Goal: Transaction & Acquisition: Download file/media

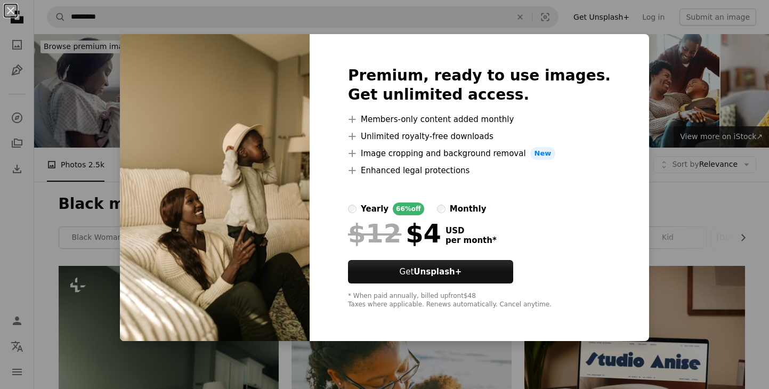
scroll to position [1081, 0]
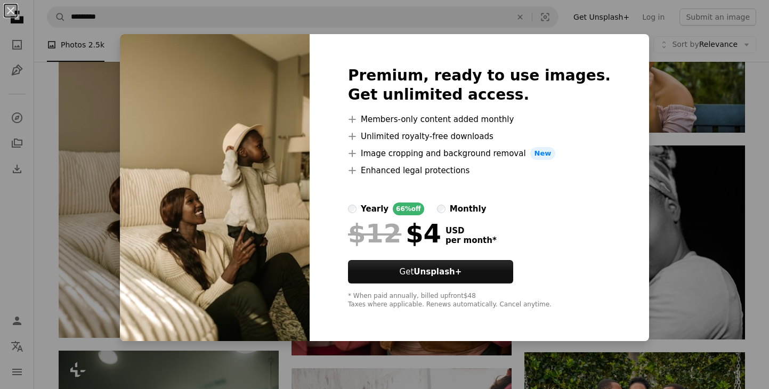
click at [286, 365] on div "An X shape Premium, ready to use images. Get unlimited access. A plus sign Memb…" at bounding box center [384, 194] width 769 height 389
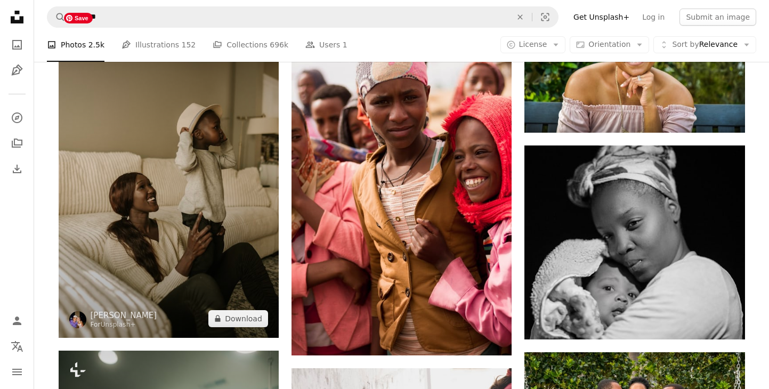
click at [265, 301] on img at bounding box center [169, 172] width 220 height 331
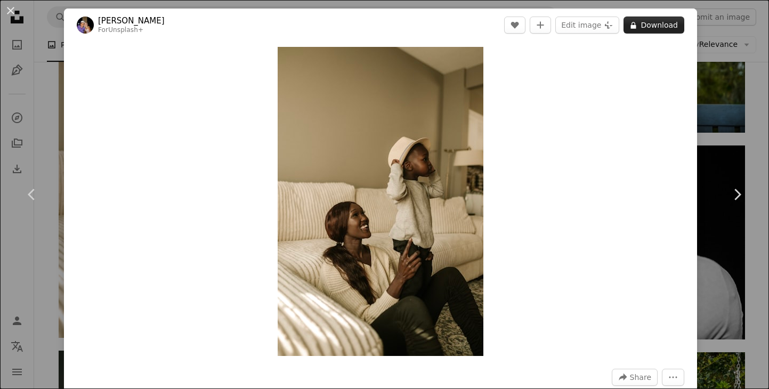
click at [653, 20] on button "A lock Download" at bounding box center [653, 25] width 61 height 17
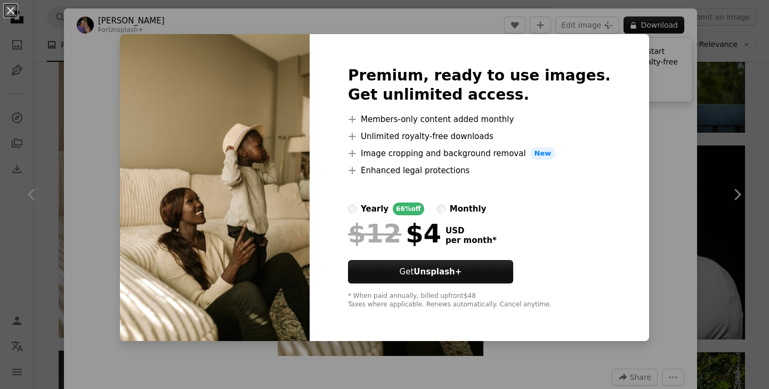
click at [635, 131] on div "An X shape Premium, ready to use images. Get unlimited access. A plus sign Memb…" at bounding box center [384, 194] width 769 height 389
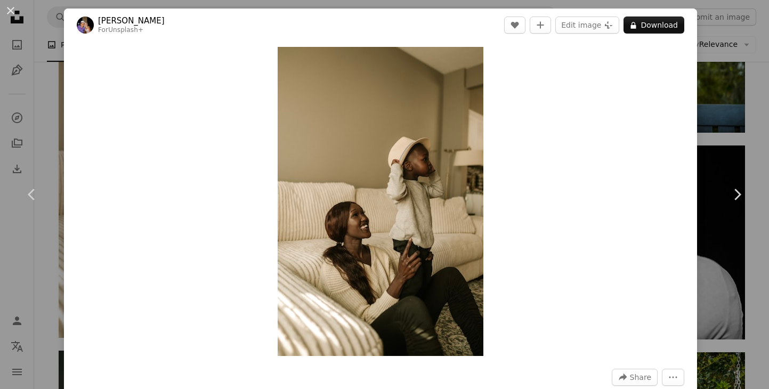
click at [757, 105] on div "An X shape Chevron left Chevron right [PERSON_NAME] For Unsplash+ A heart A plu…" at bounding box center [384, 194] width 769 height 389
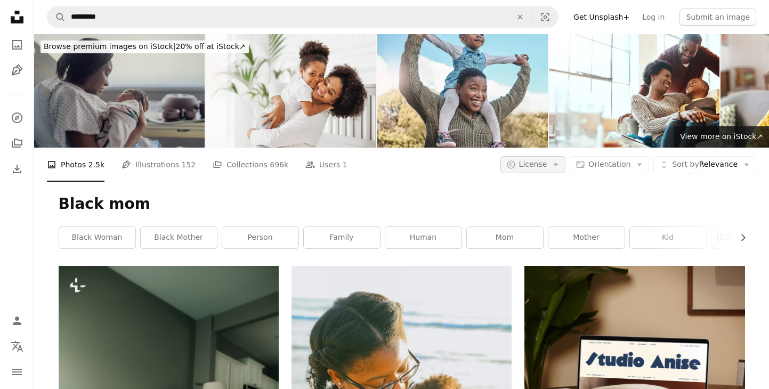
click at [561, 173] on button "A copyright icon © License Arrow down" at bounding box center [533, 164] width 66 height 17
click at [547, 247] on span "Free" at bounding box center [560, 249] width 65 height 11
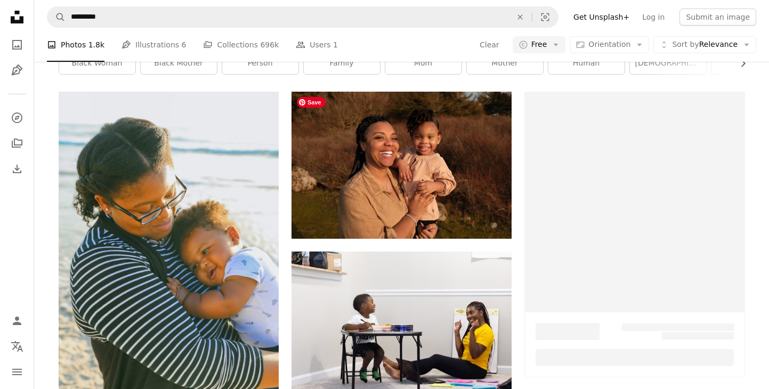
scroll to position [180, 0]
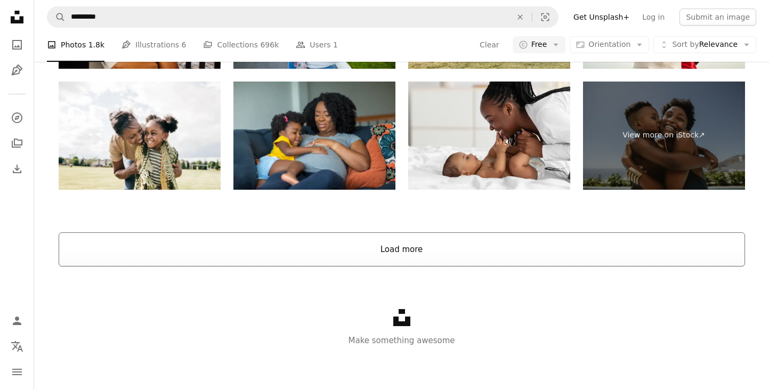
click at [346, 238] on button "Load more" at bounding box center [402, 249] width 686 height 34
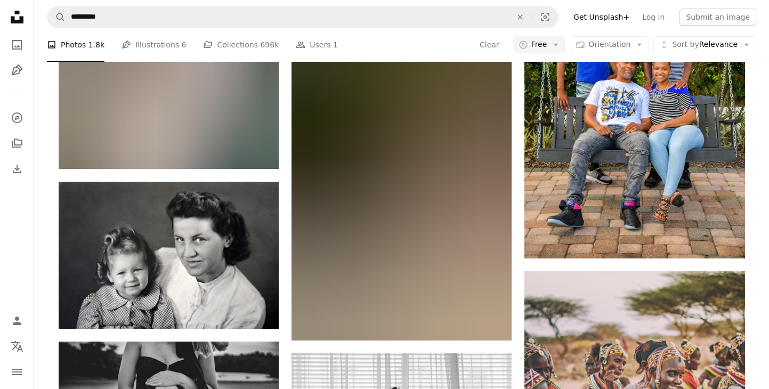
scroll to position [5689, 0]
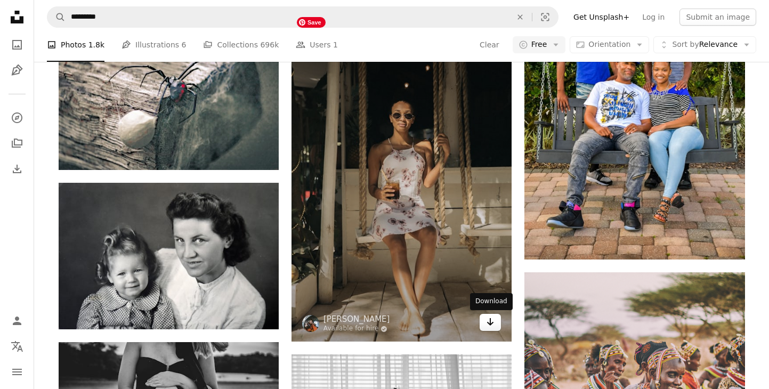
click at [491, 325] on icon "Arrow pointing down" at bounding box center [490, 321] width 9 height 13
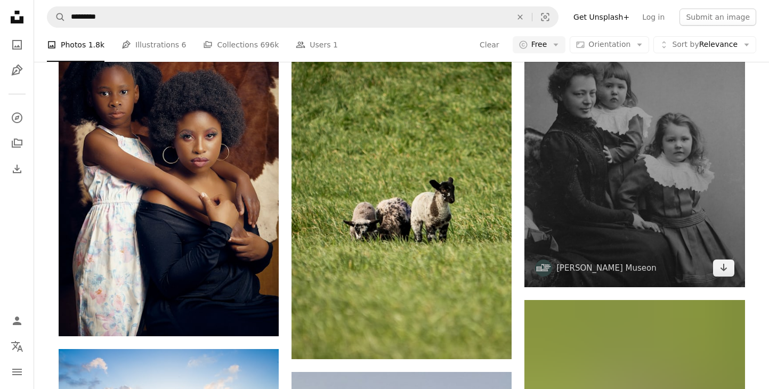
scroll to position [7292, 0]
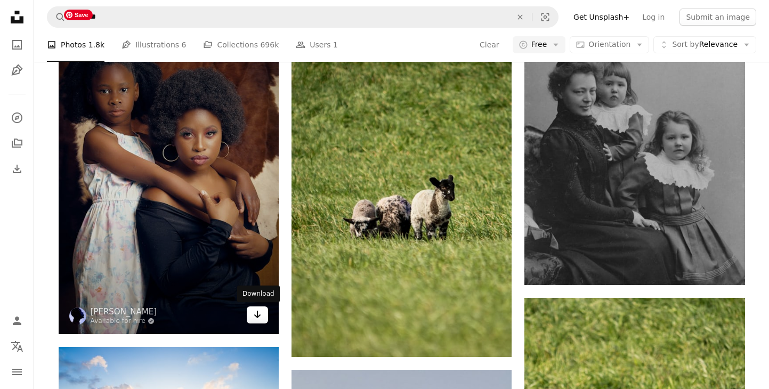
click at [258, 312] on icon "Arrow pointing down" at bounding box center [257, 314] width 9 height 13
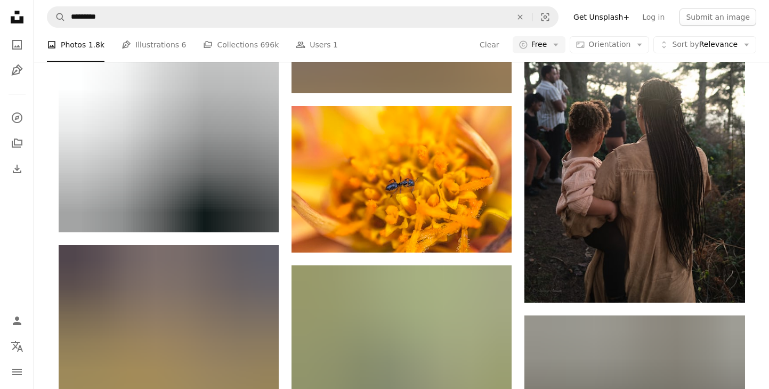
scroll to position [9575, 0]
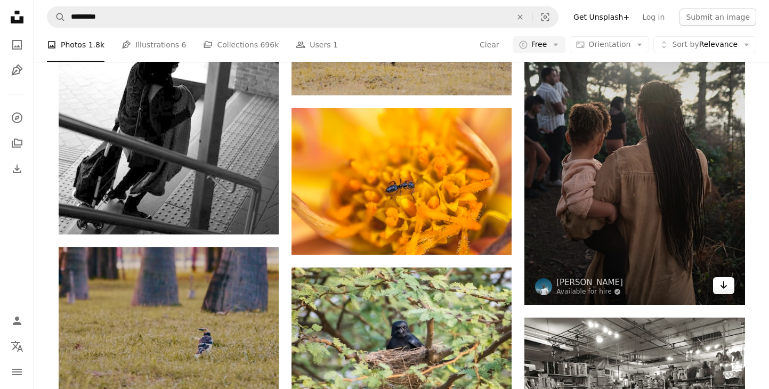
click at [729, 283] on link "Arrow pointing down" at bounding box center [723, 285] width 21 height 17
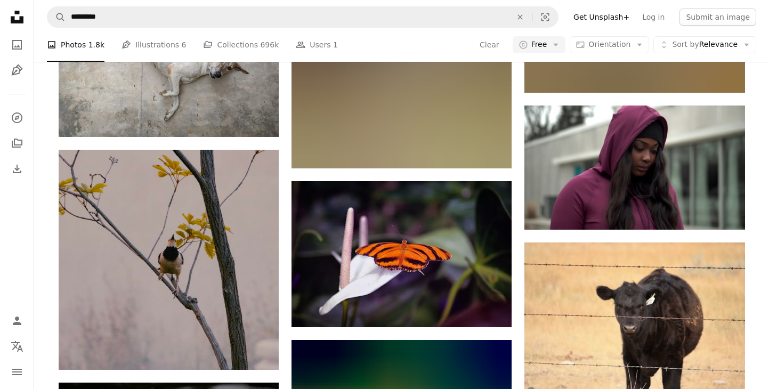
scroll to position [10478, 0]
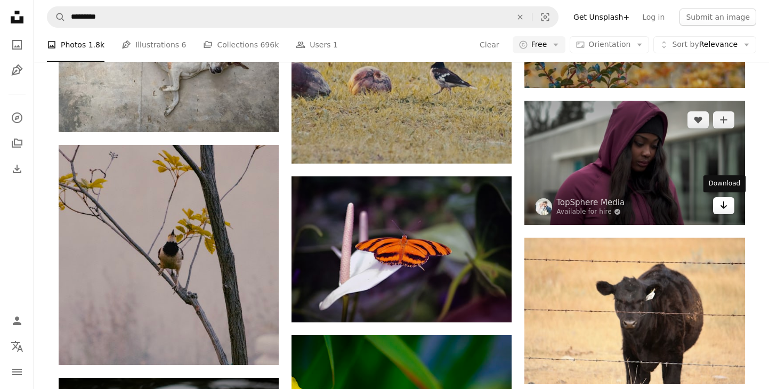
click at [728, 207] on link "Arrow pointing down" at bounding box center [723, 205] width 21 height 17
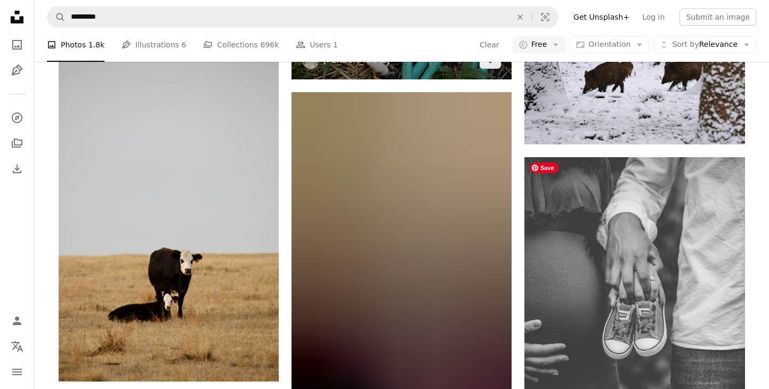
scroll to position [13285, 0]
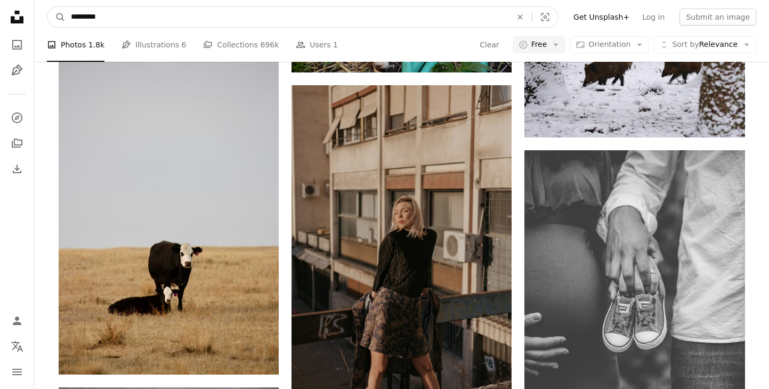
click at [99, 17] on input "*********" at bounding box center [287, 17] width 443 height 20
type input "**********"
click at [47, 7] on button "A magnifying glass" at bounding box center [56, 17] width 18 height 20
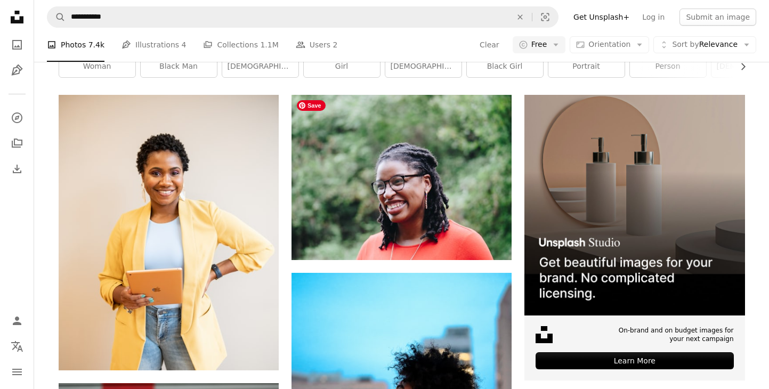
scroll to position [178, 0]
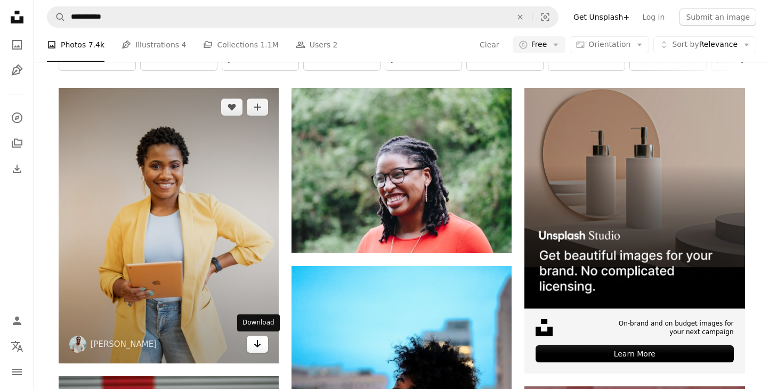
click at [253, 349] on icon "Arrow pointing down" at bounding box center [257, 343] width 9 height 13
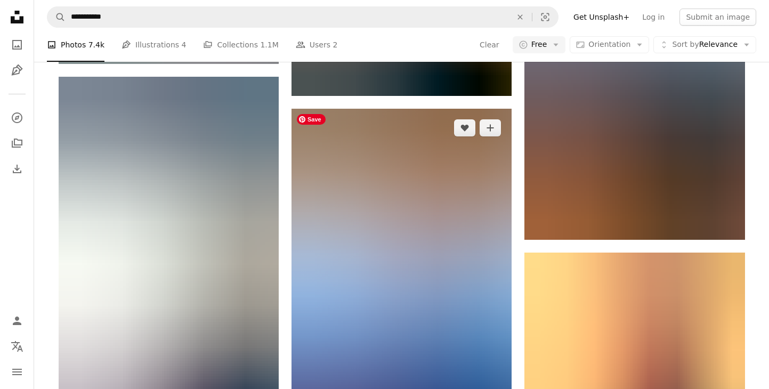
scroll to position [1717, 0]
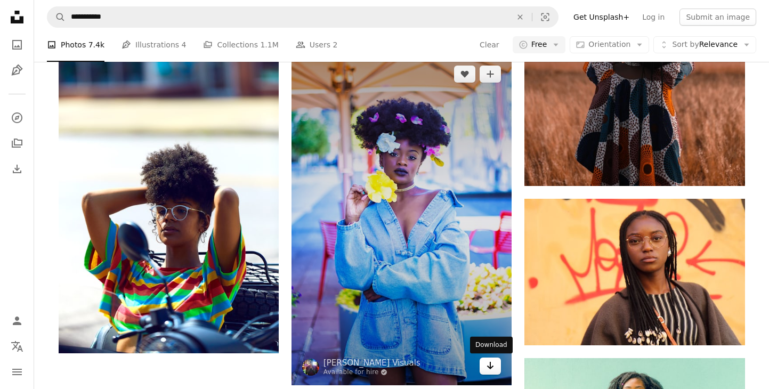
click at [484, 365] on link "Arrow pointing down" at bounding box center [489, 365] width 21 height 17
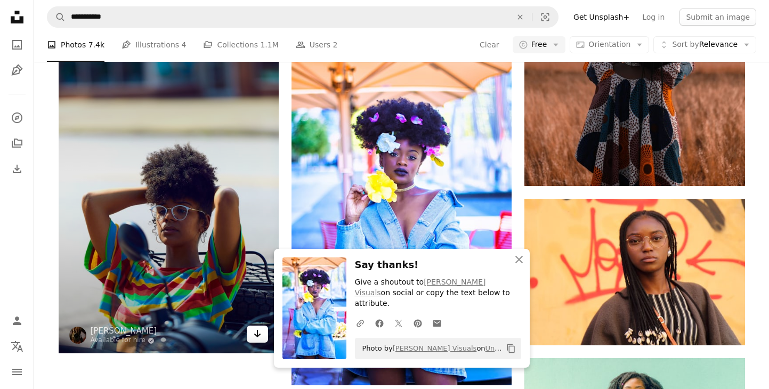
click at [257, 338] on icon "Arrow pointing down" at bounding box center [257, 333] width 9 height 13
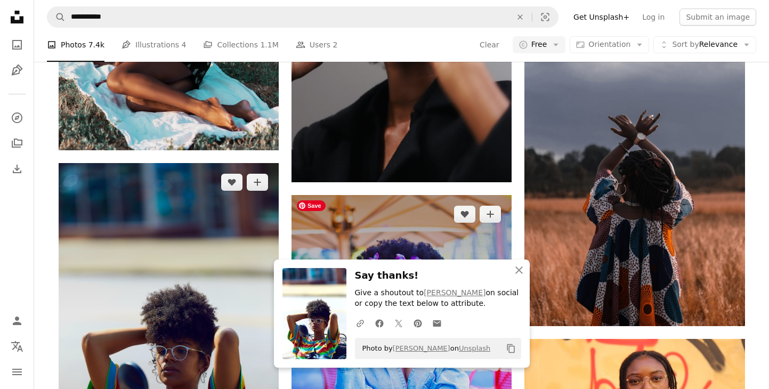
scroll to position [1501, 0]
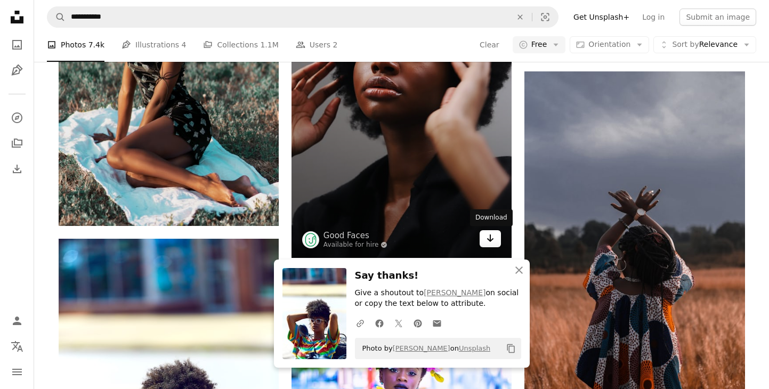
click at [490, 242] on icon "Arrow pointing down" at bounding box center [490, 238] width 9 height 13
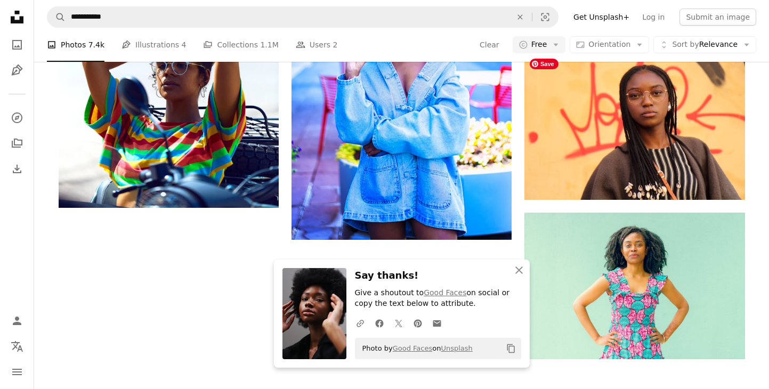
scroll to position [1861, 0]
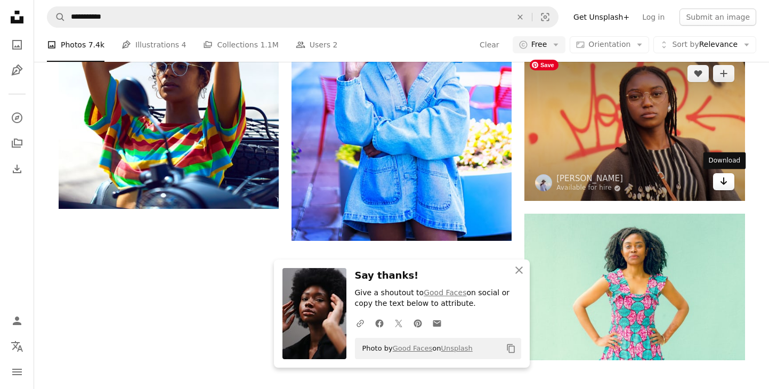
click at [722, 183] on icon "Download" at bounding box center [723, 180] width 7 height 7
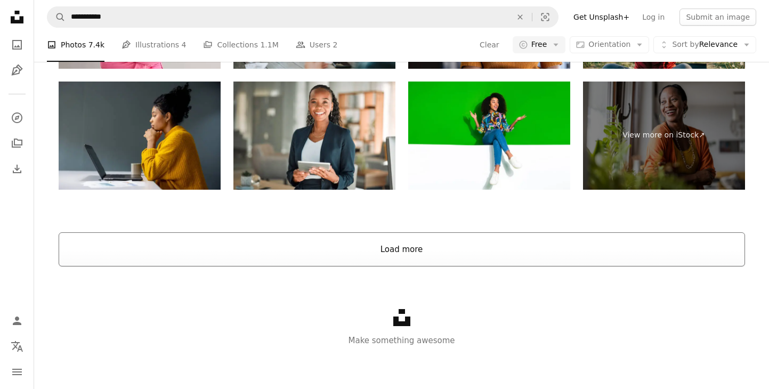
click at [587, 251] on button "Load more" at bounding box center [402, 249] width 686 height 34
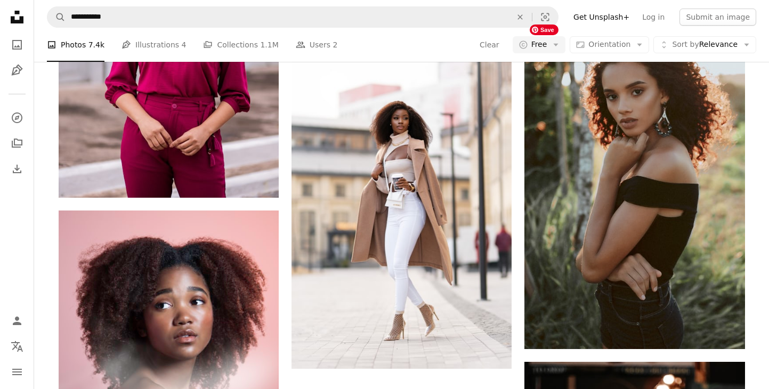
scroll to position [2216, 0]
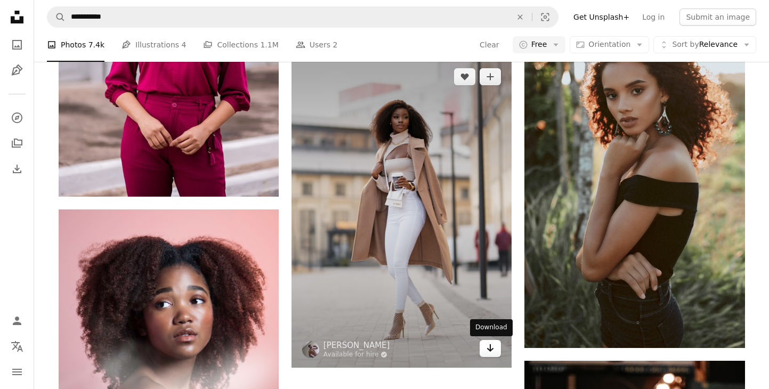
click at [490, 348] on icon "Download" at bounding box center [490, 347] width 7 height 7
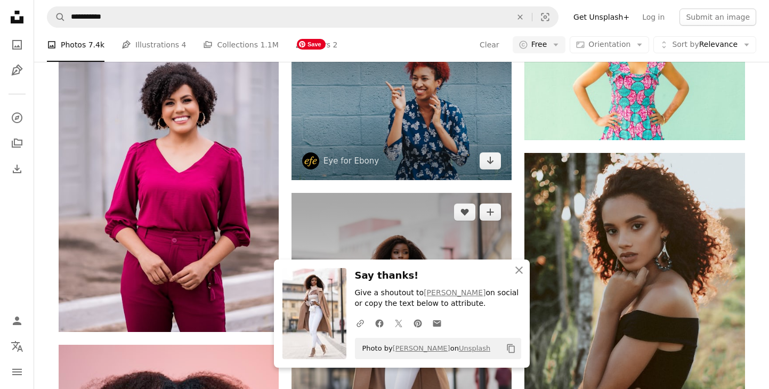
scroll to position [2085, 0]
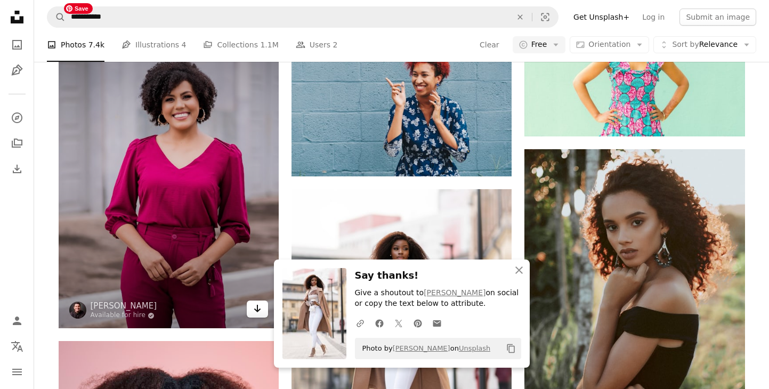
click at [256, 311] on icon "Arrow pointing down" at bounding box center [257, 308] width 9 height 13
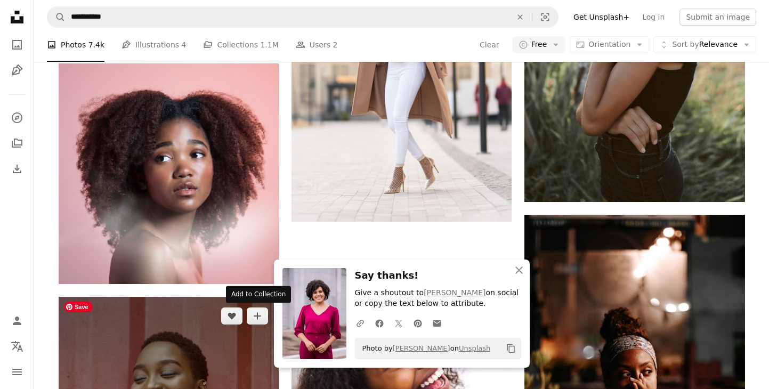
scroll to position [2364, 0]
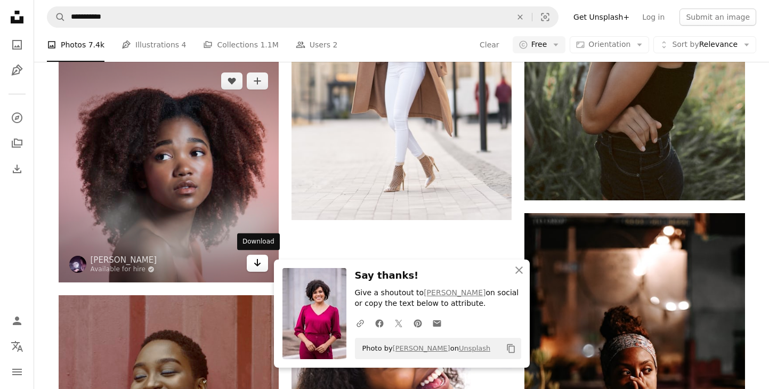
click at [259, 263] on icon "Download" at bounding box center [257, 262] width 7 height 7
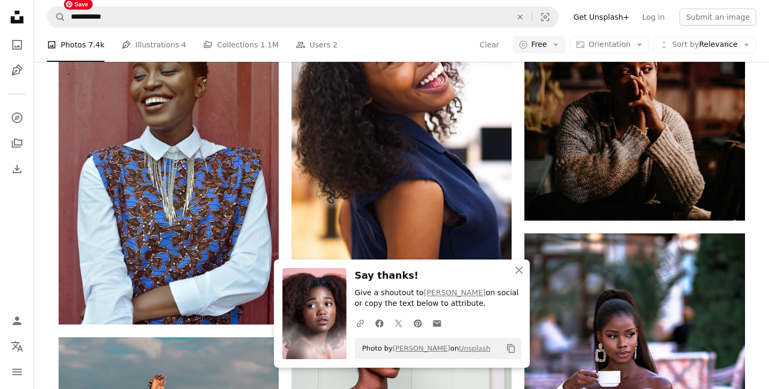
scroll to position [2676, 0]
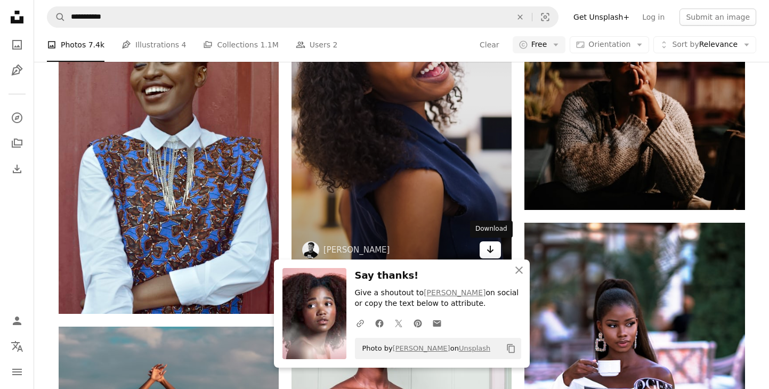
click at [492, 255] on icon "Arrow pointing down" at bounding box center [490, 249] width 9 height 13
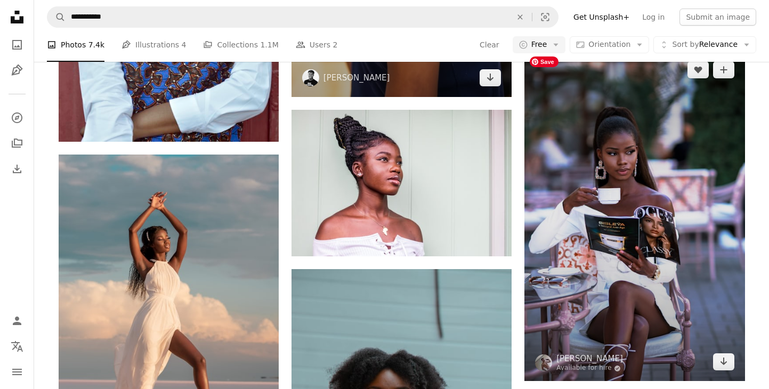
scroll to position [2849, 0]
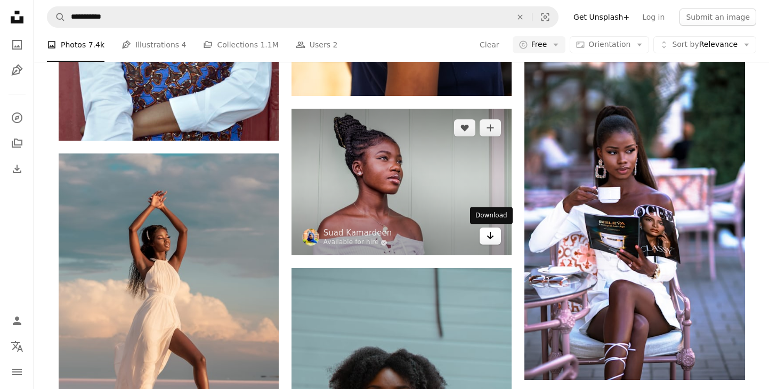
click at [491, 239] on icon "Arrow pointing down" at bounding box center [490, 235] width 9 height 13
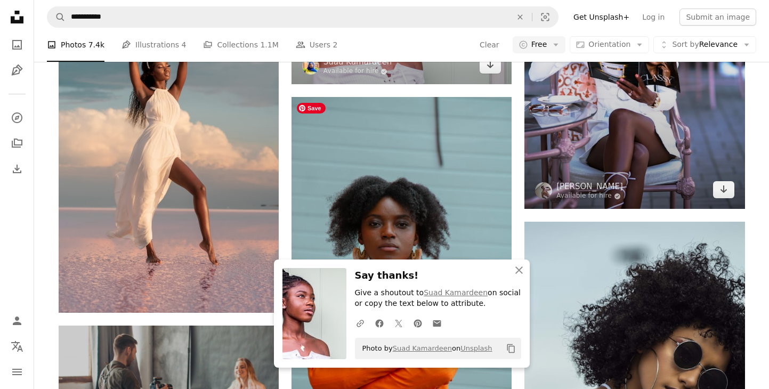
scroll to position [3021, 0]
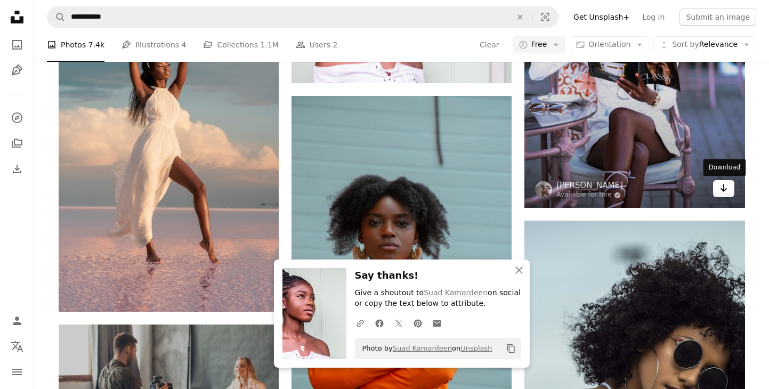
click at [721, 189] on icon "Download" at bounding box center [723, 187] width 7 height 7
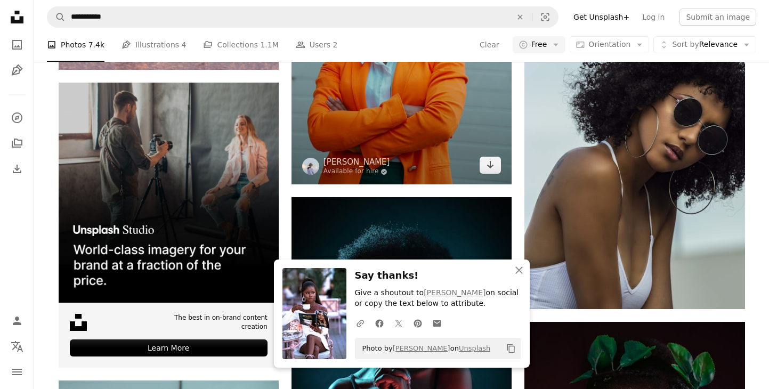
scroll to position [3266, 0]
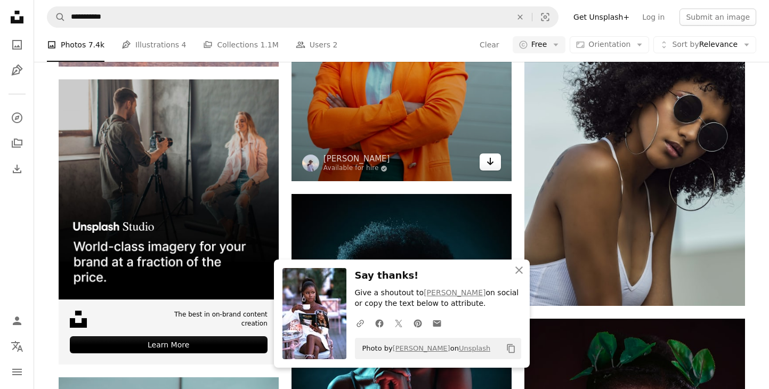
click at [491, 166] on icon "Arrow pointing down" at bounding box center [490, 161] width 9 height 13
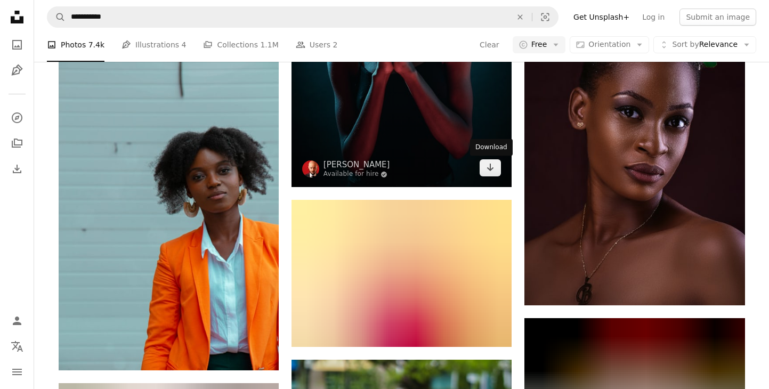
scroll to position [3604, 0]
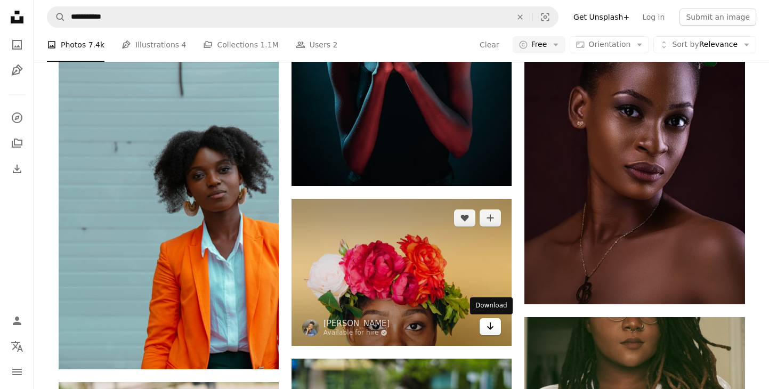
click at [496, 323] on link "Arrow pointing down" at bounding box center [489, 326] width 21 height 17
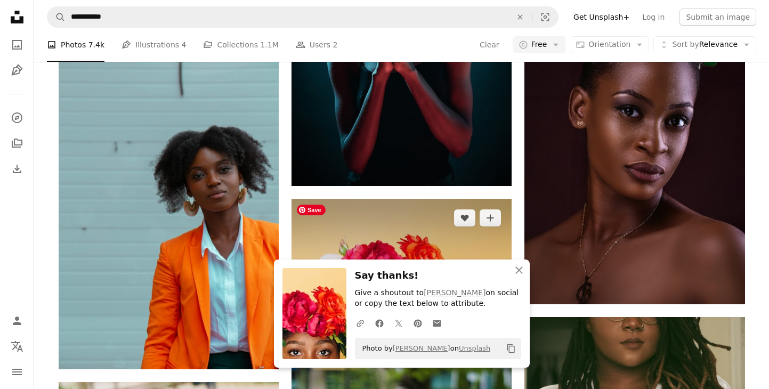
click at [477, 241] on img at bounding box center [401, 272] width 220 height 146
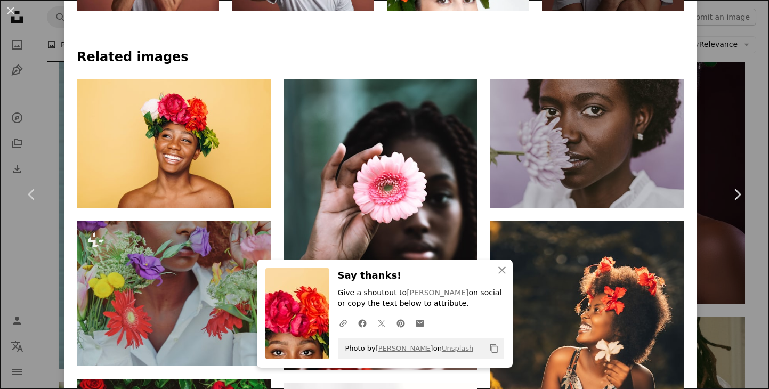
scroll to position [675, 0]
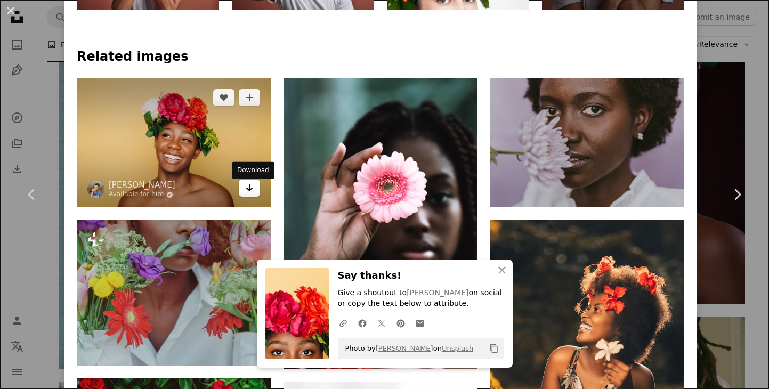
click at [251, 191] on icon "Download" at bounding box center [249, 187] width 7 height 7
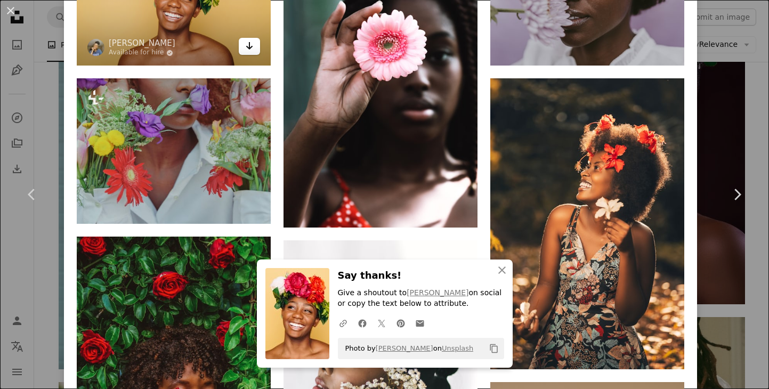
scroll to position [820, 0]
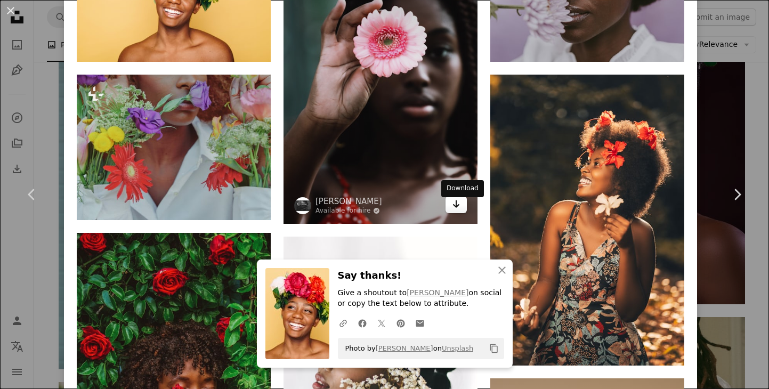
click at [460, 209] on icon "Arrow pointing down" at bounding box center [456, 204] width 9 height 13
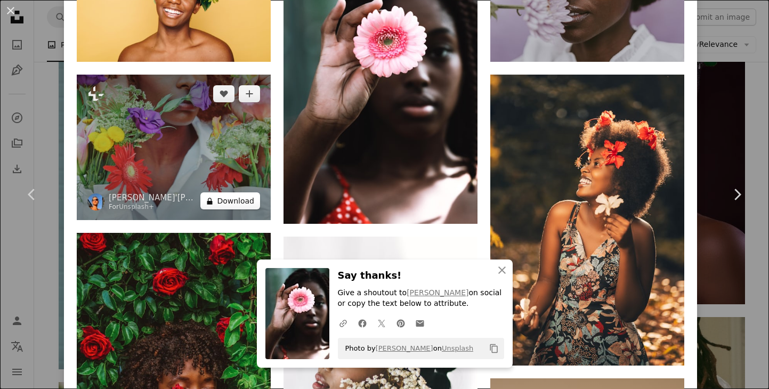
click at [249, 206] on button "A lock Download" at bounding box center [230, 200] width 60 height 17
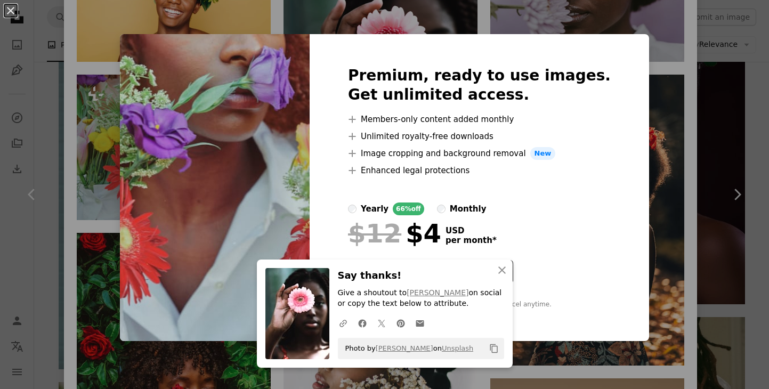
click at [682, 72] on div "An X shape An X shape Close Say thanks! Give a shoutout to [PERSON_NAME] on soc…" at bounding box center [384, 194] width 769 height 389
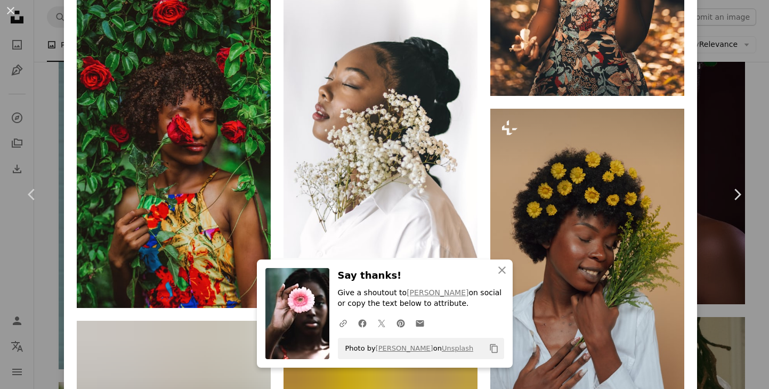
scroll to position [1123, 0]
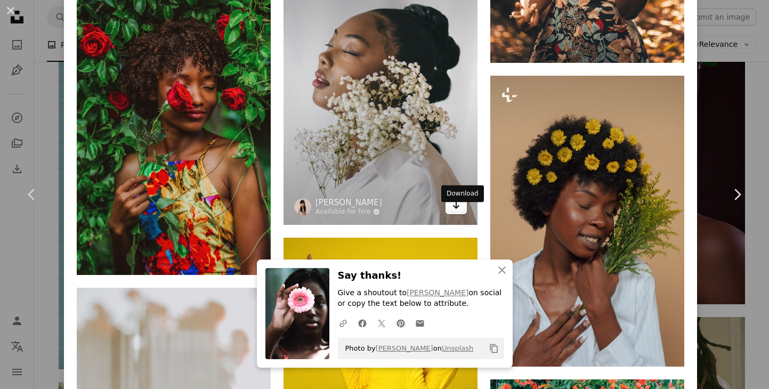
click at [460, 211] on icon "Arrow pointing down" at bounding box center [456, 205] width 9 height 13
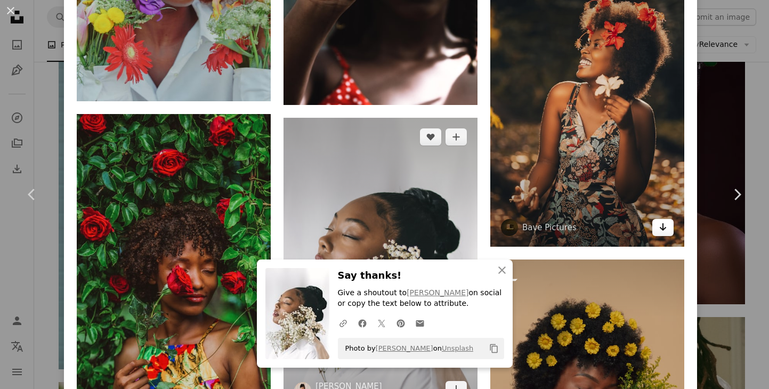
scroll to position [941, 0]
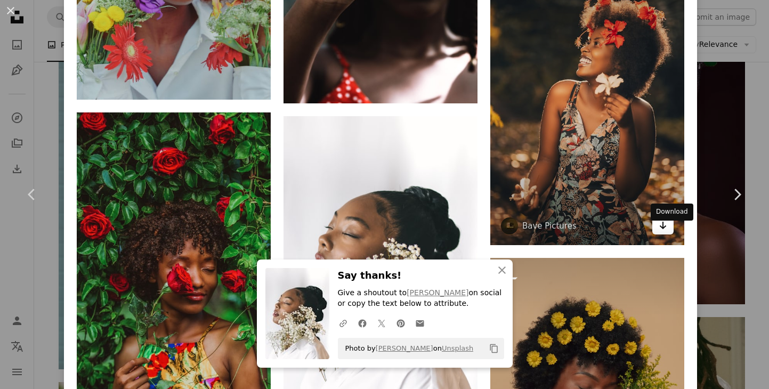
click at [665, 234] on link "Arrow pointing down" at bounding box center [662, 225] width 21 height 17
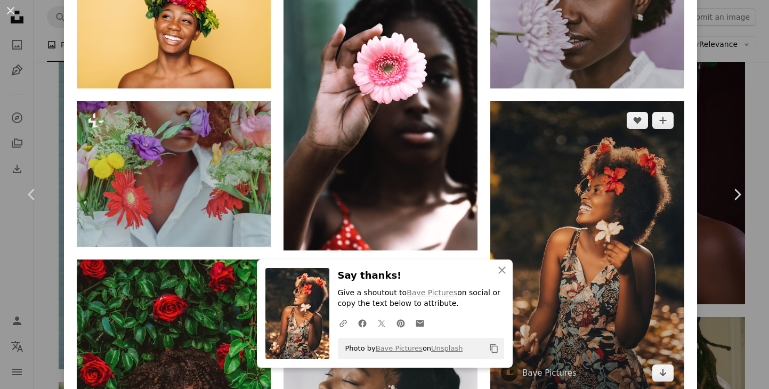
scroll to position [793, 0]
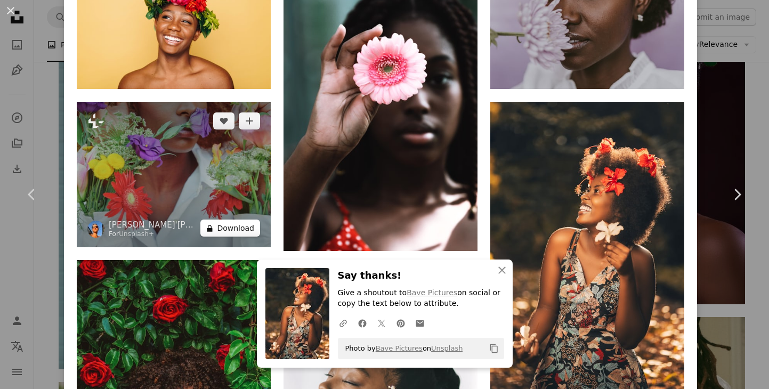
click at [251, 233] on button "A lock Download" at bounding box center [230, 227] width 60 height 17
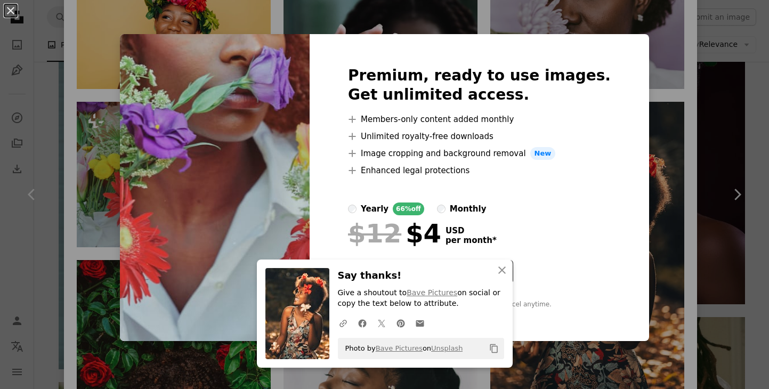
click at [634, 93] on div "An X shape An X shape Close Say thanks! Give a shoutout to Bave Pictures on soc…" at bounding box center [384, 194] width 769 height 389
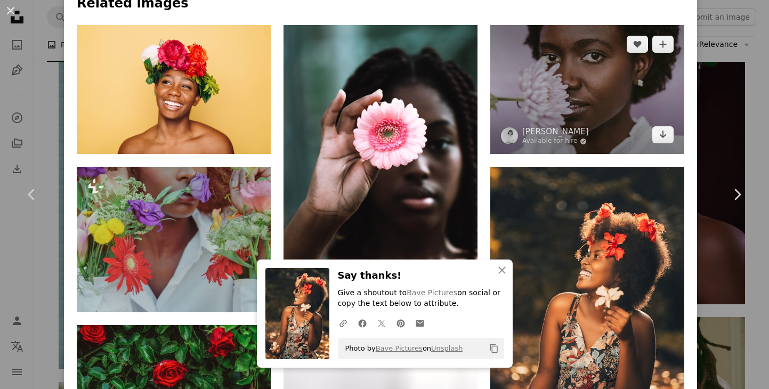
scroll to position [723, 0]
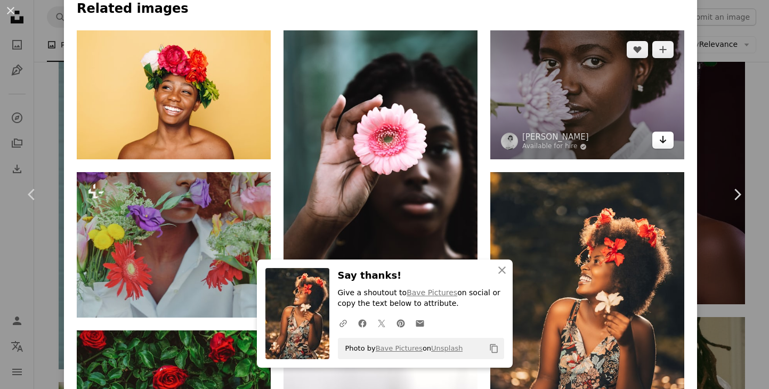
click at [666, 141] on icon "Arrow pointing down" at bounding box center [662, 139] width 9 height 13
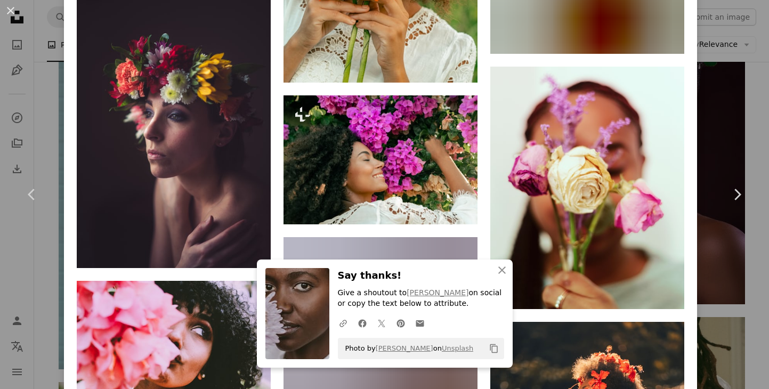
scroll to position [1739, 0]
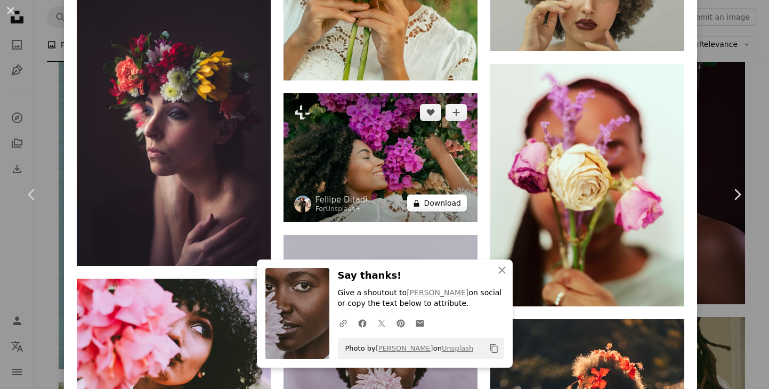
click at [463, 211] on button "A lock Download" at bounding box center [437, 202] width 60 height 17
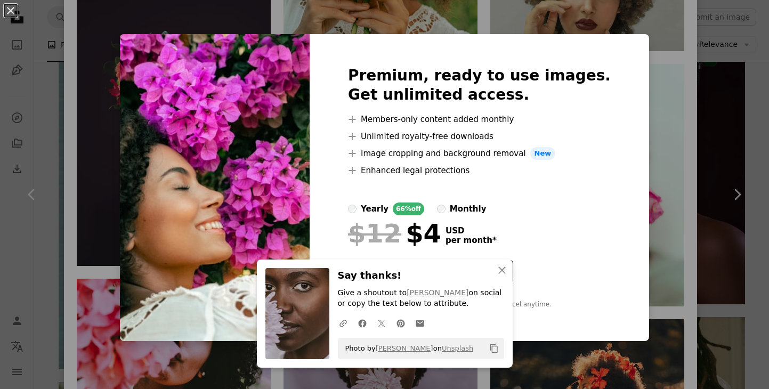
click at [647, 119] on div "An X shape An X shape Close Say thanks! Give a shoutout to [PERSON_NAME] on soc…" at bounding box center [384, 194] width 769 height 389
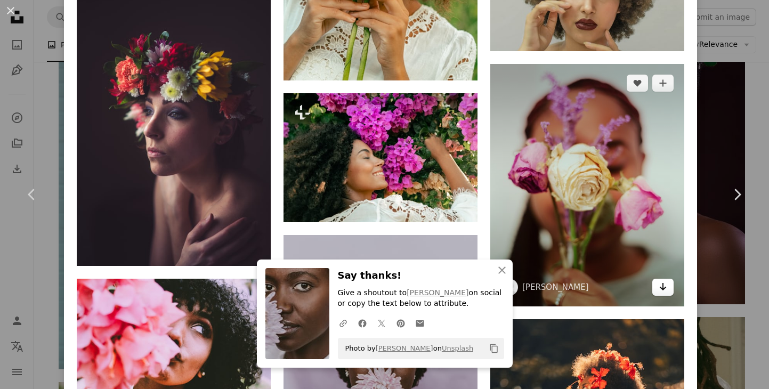
click at [666, 293] on icon "Arrow pointing down" at bounding box center [662, 286] width 9 height 13
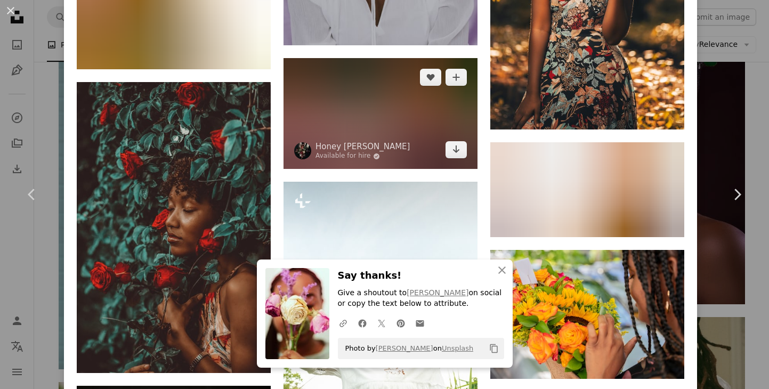
scroll to position [2208, 0]
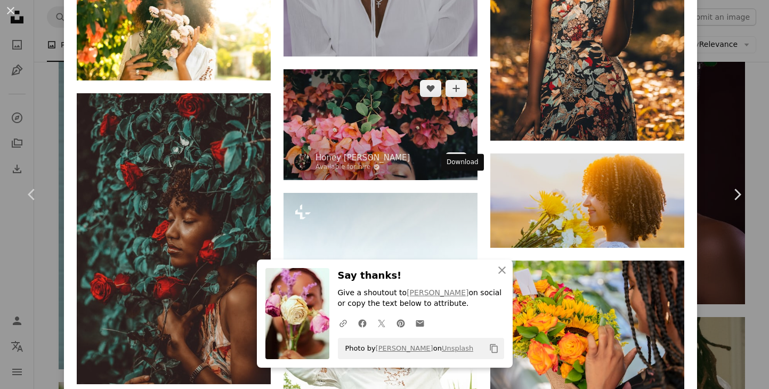
click at [451, 169] on link "Arrow pointing down" at bounding box center [455, 160] width 21 height 17
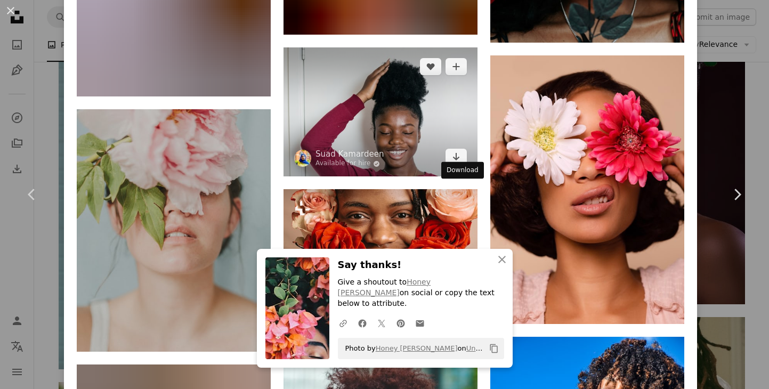
scroll to position [3103, 0]
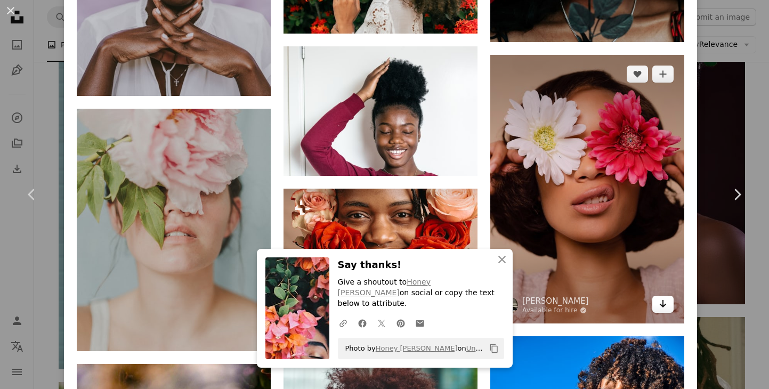
click at [667, 310] on icon "Arrow pointing down" at bounding box center [662, 303] width 9 height 13
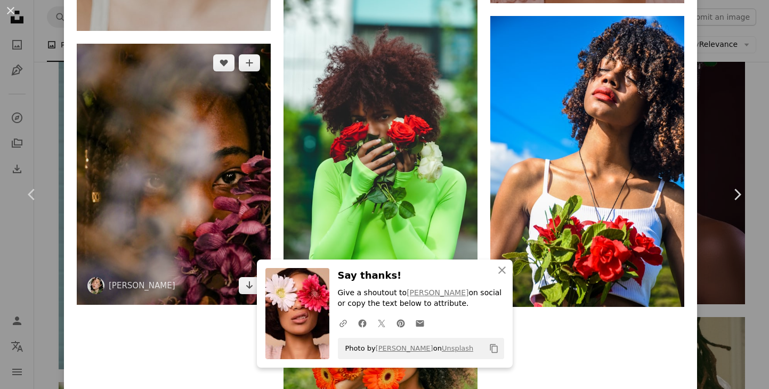
scroll to position [3442, 0]
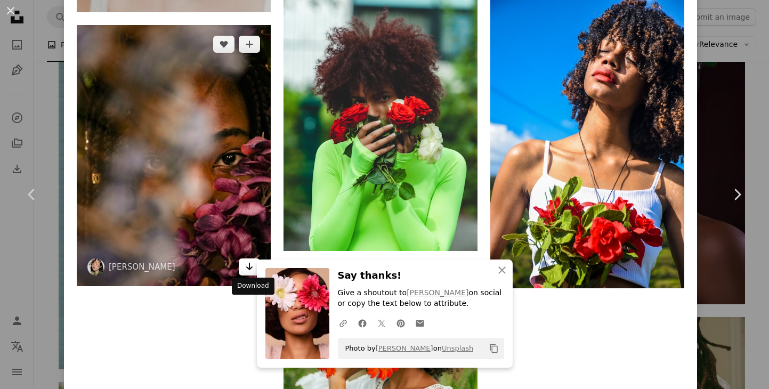
click at [248, 273] on icon "Arrow pointing down" at bounding box center [249, 266] width 9 height 13
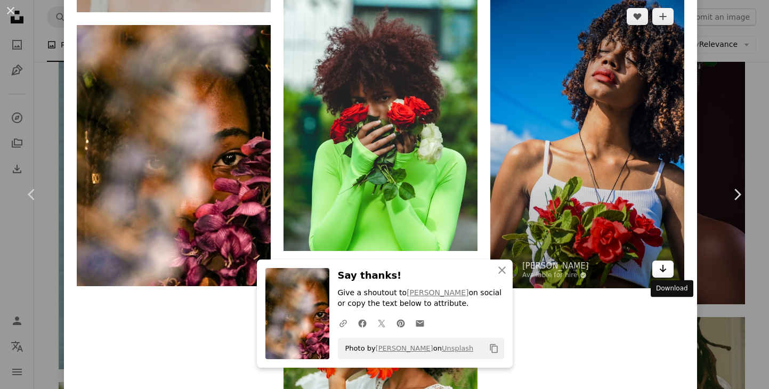
click at [673, 278] on link "Arrow pointing down" at bounding box center [662, 268] width 21 height 17
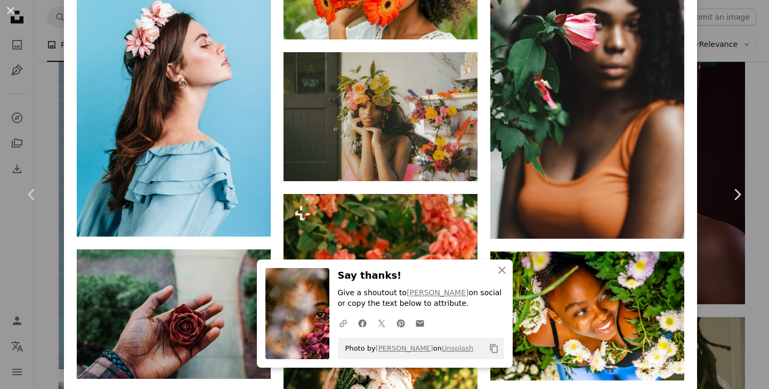
scroll to position [3802, 0]
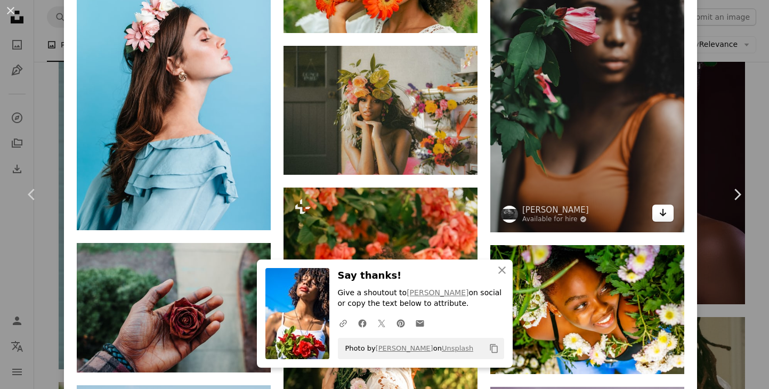
click at [667, 219] on icon "Arrow pointing down" at bounding box center [662, 212] width 9 height 13
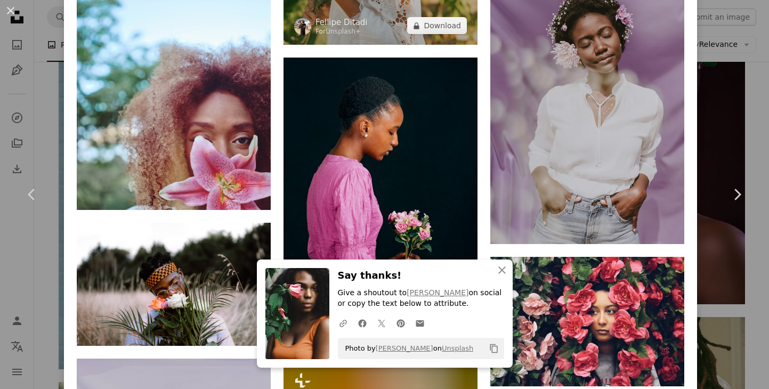
scroll to position [4238, 0]
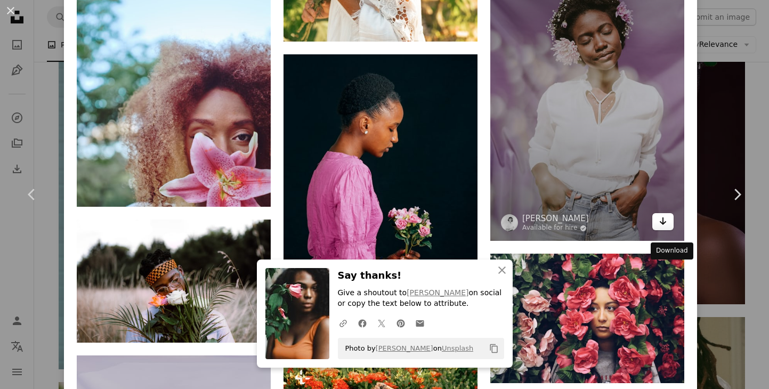
click at [667, 227] on icon "Arrow pointing down" at bounding box center [662, 221] width 9 height 13
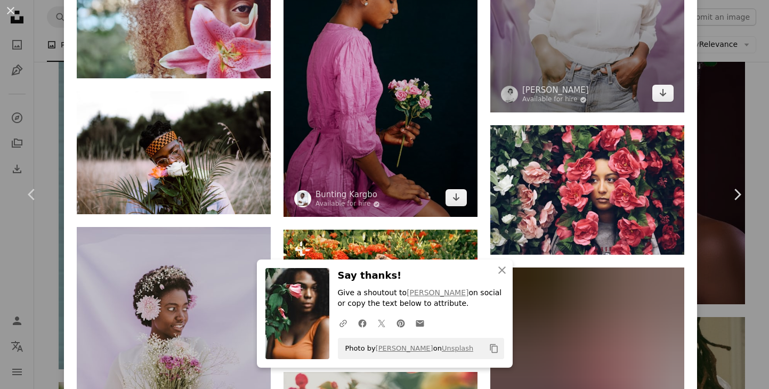
scroll to position [4396, 0]
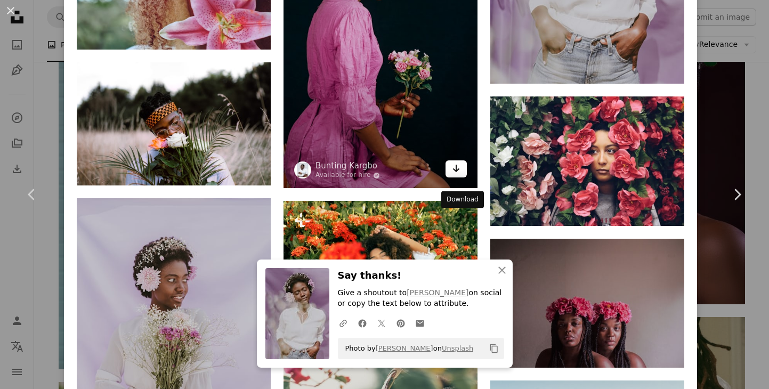
click at [460, 172] on icon "Download" at bounding box center [456, 168] width 7 height 7
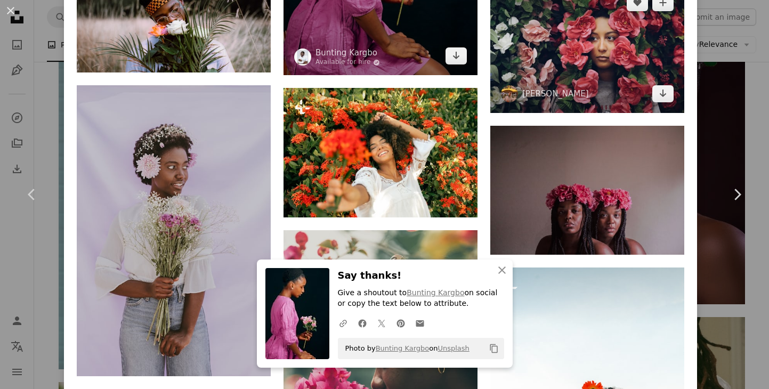
scroll to position [4549, 0]
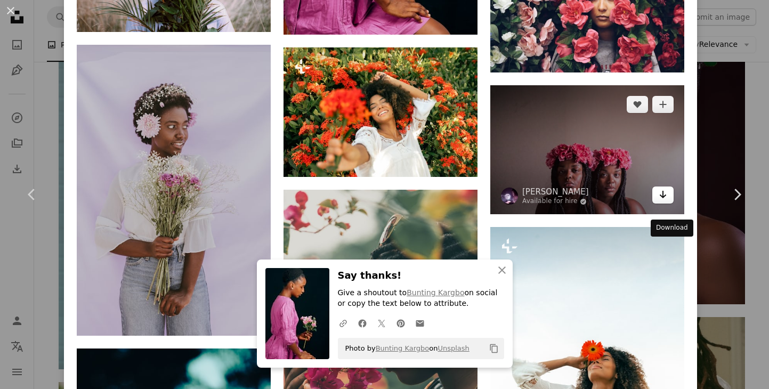
click at [667, 201] on icon "Arrow pointing down" at bounding box center [662, 194] width 9 height 13
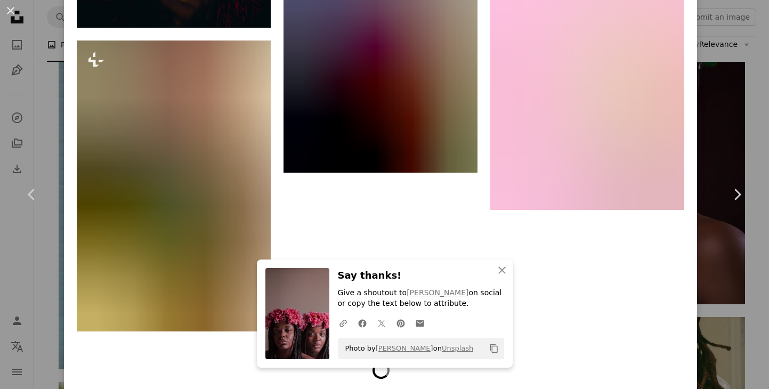
scroll to position [5168, 0]
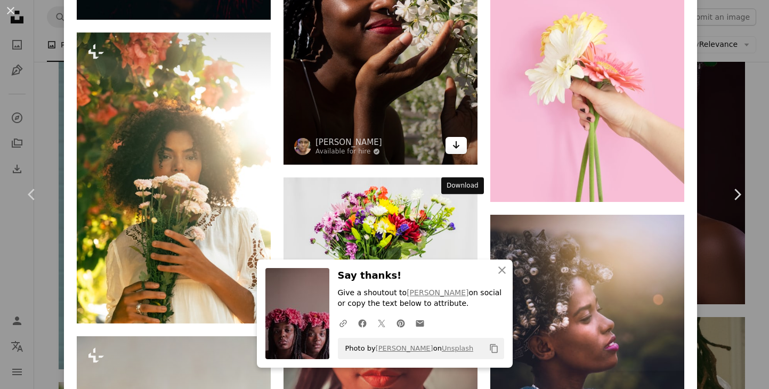
click at [463, 154] on link "Arrow pointing down" at bounding box center [455, 145] width 21 height 17
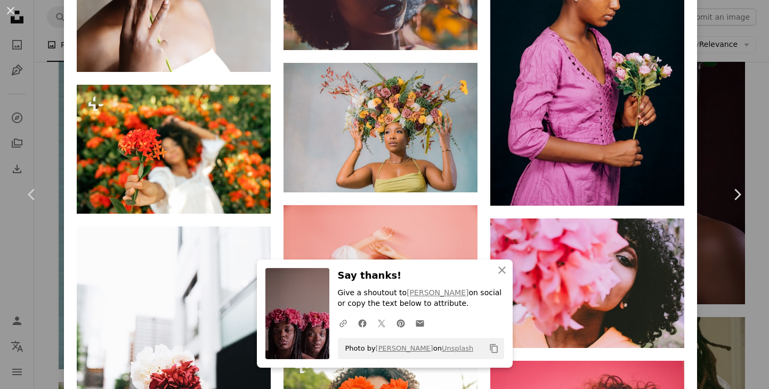
scroll to position [5744, 0]
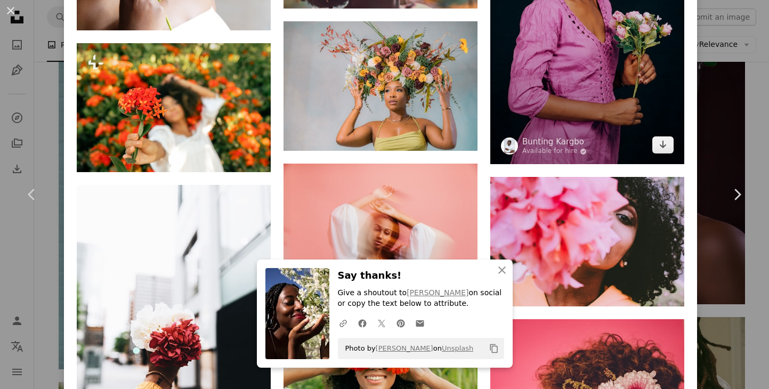
scroll to position [5801, 0]
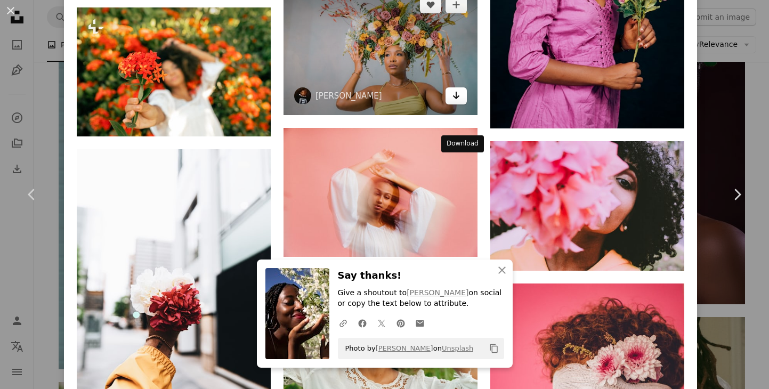
click at [460, 102] on icon "Arrow pointing down" at bounding box center [456, 95] width 9 height 13
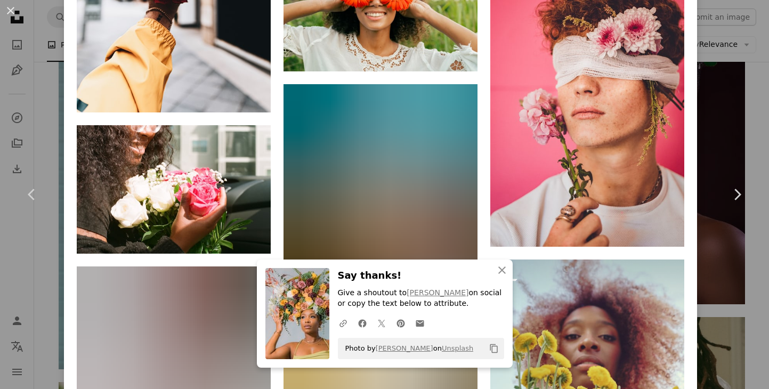
scroll to position [6132, 0]
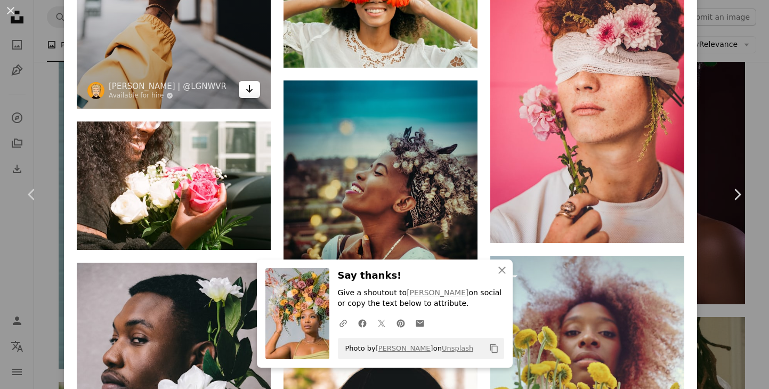
click at [259, 98] on link "Arrow pointing down" at bounding box center [249, 89] width 21 height 17
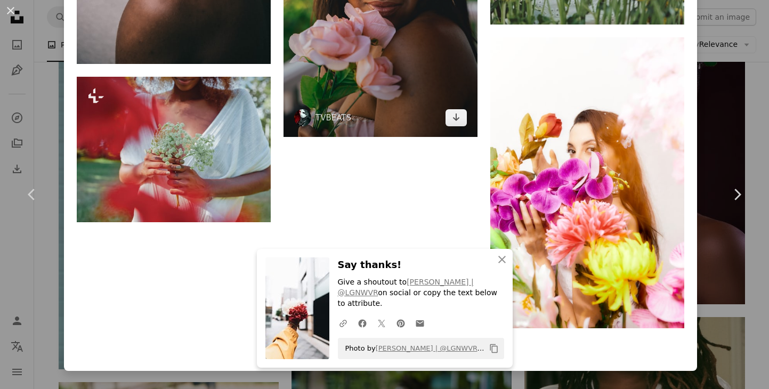
scroll to position [6624, 0]
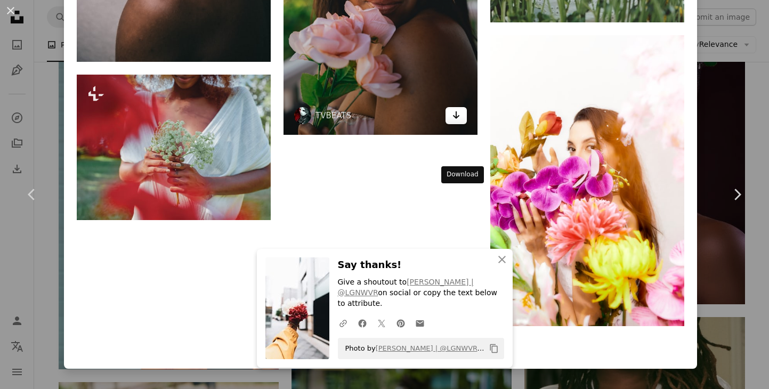
click at [460, 119] on icon "Download" at bounding box center [456, 114] width 7 height 7
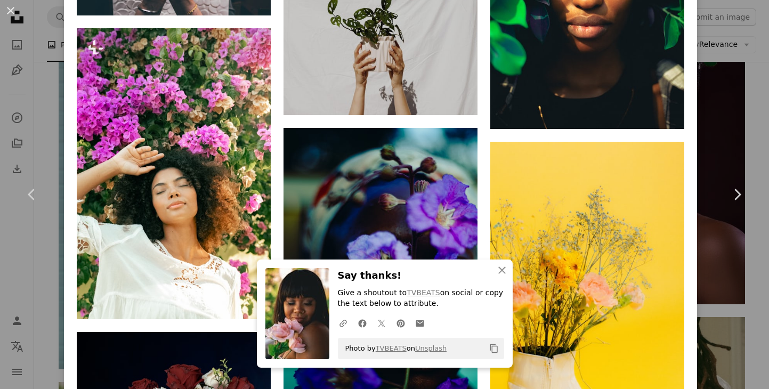
scroll to position [7743, 0]
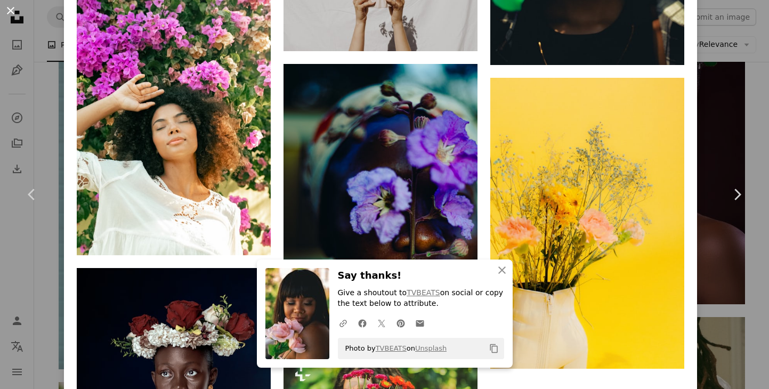
click at [6, 9] on button "An X shape" at bounding box center [10, 10] width 13 height 13
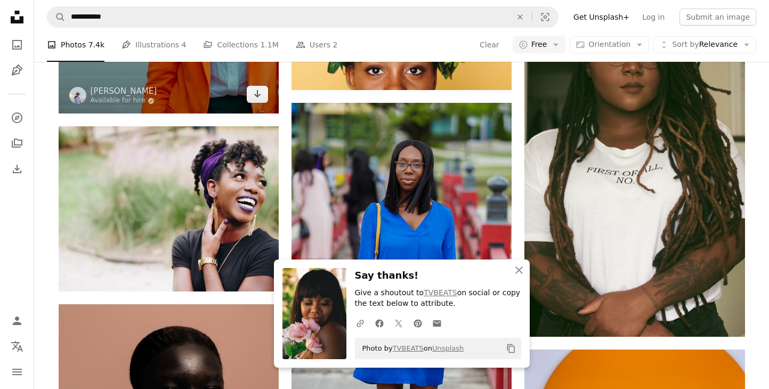
scroll to position [3861, 0]
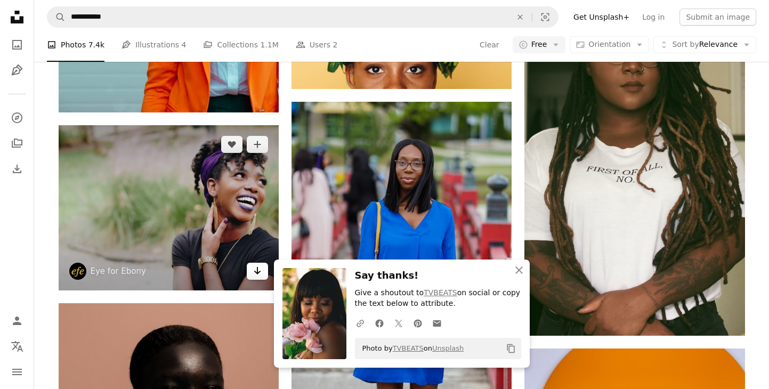
click at [259, 273] on icon "Arrow pointing down" at bounding box center [257, 270] width 9 height 13
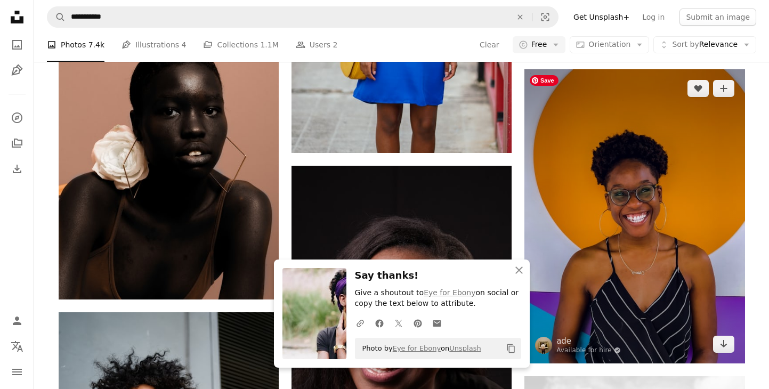
scroll to position [4142, 0]
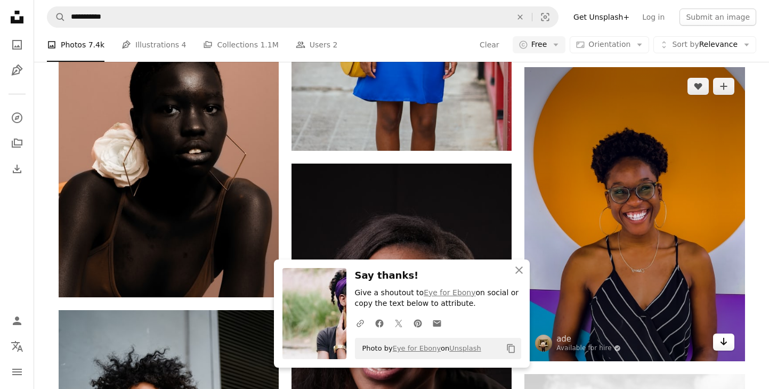
click at [725, 345] on icon "Arrow pointing down" at bounding box center [723, 341] width 9 height 13
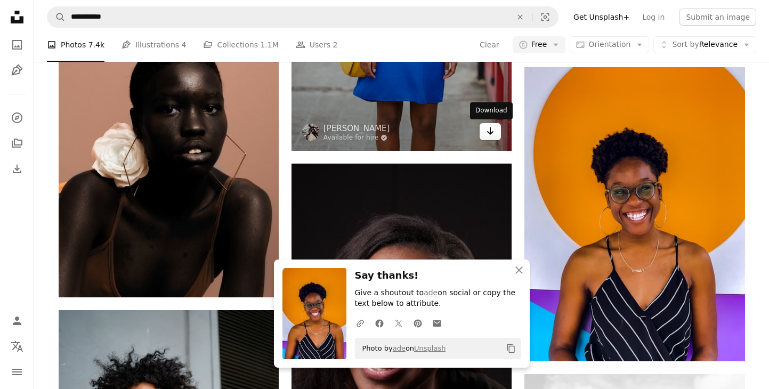
click at [491, 134] on icon "Arrow pointing down" at bounding box center [490, 131] width 9 height 13
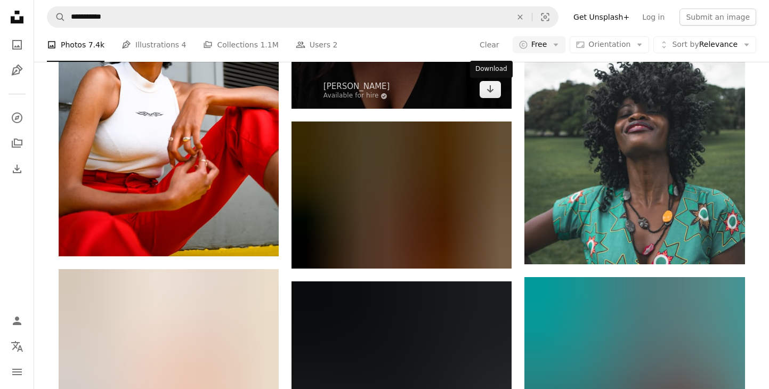
scroll to position [4552, 0]
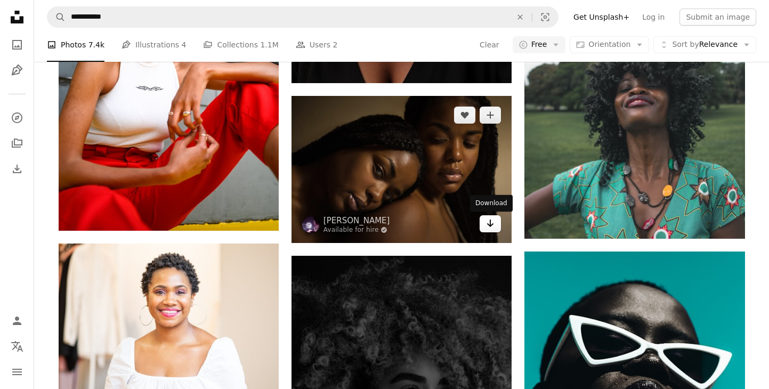
click at [488, 226] on icon "Arrow pointing down" at bounding box center [490, 223] width 9 height 13
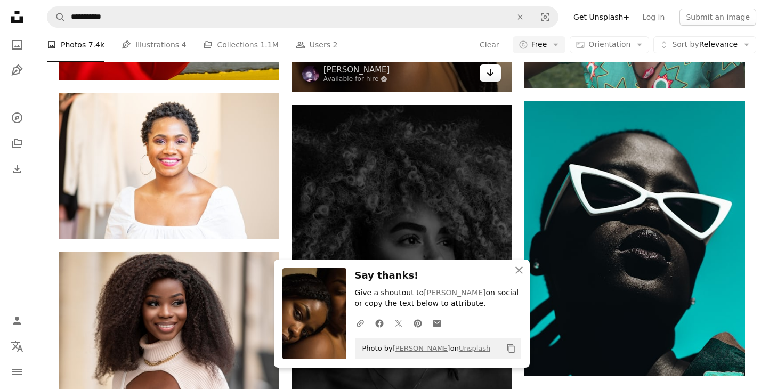
scroll to position [4715, 0]
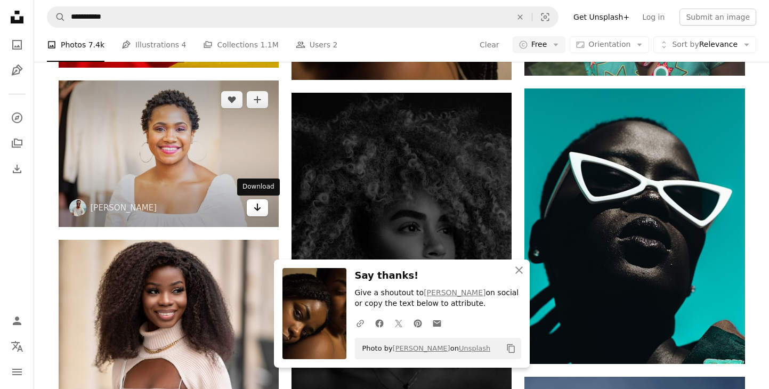
click at [259, 211] on icon "Arrow pointing down" at bounding box center [257, 207] width 9 height 13
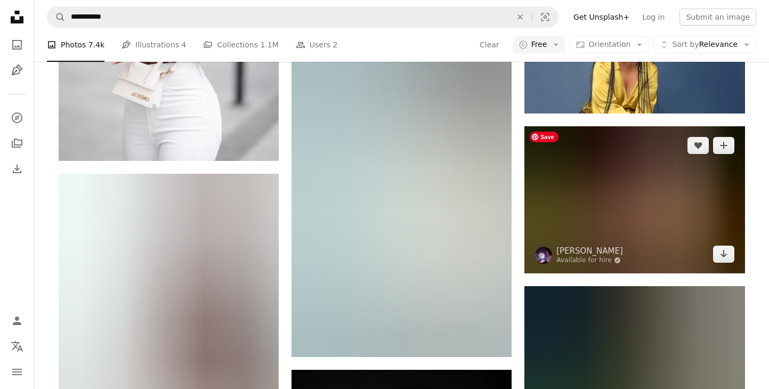
scroll to position [5118, 0]
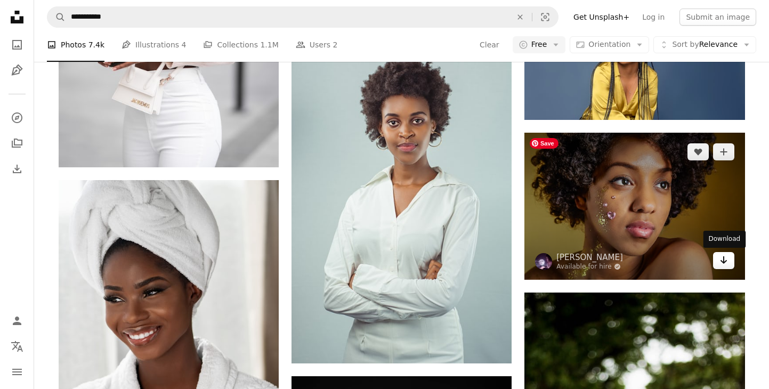
click at [726, 260] on icon "Download" at bounding box center [723, 259] width 7 height 7
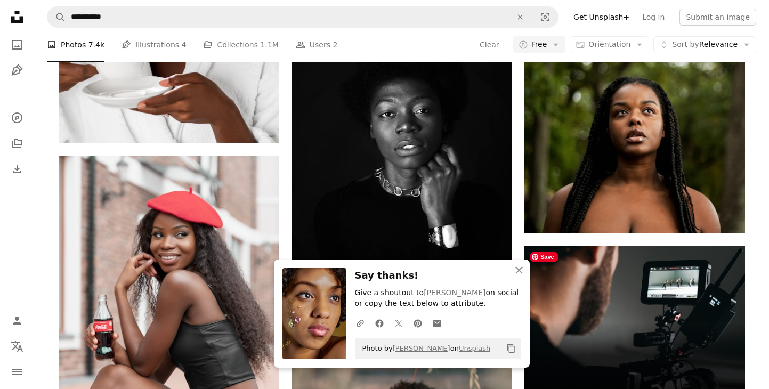
scroll to position [5476, 0]
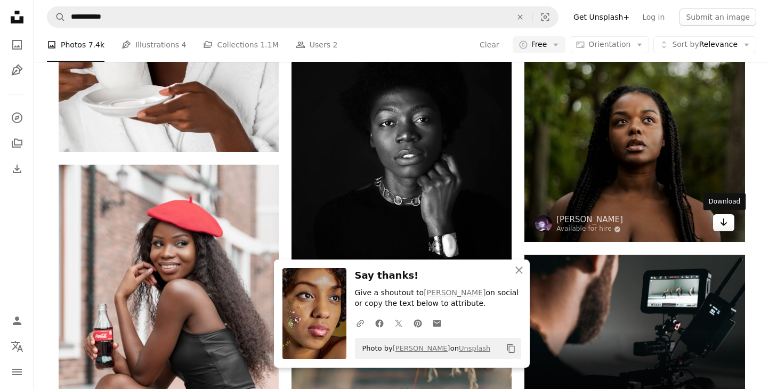
click at [721, 225] on icon "Arrow pointing down" at bounding box center [723, 222] width 9 height 13
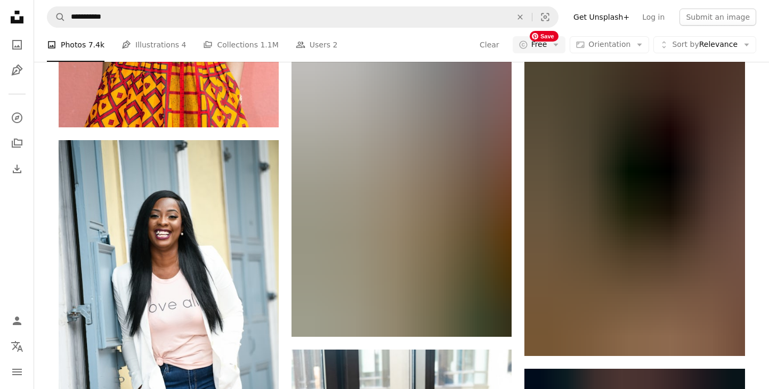
scroll to position [6347, 0]
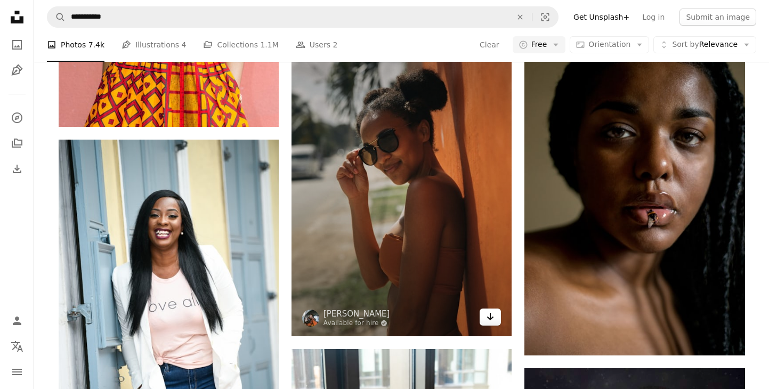
click at [491, 319] on icon "Download" at bounding box center [490, 316] width 7 height 7
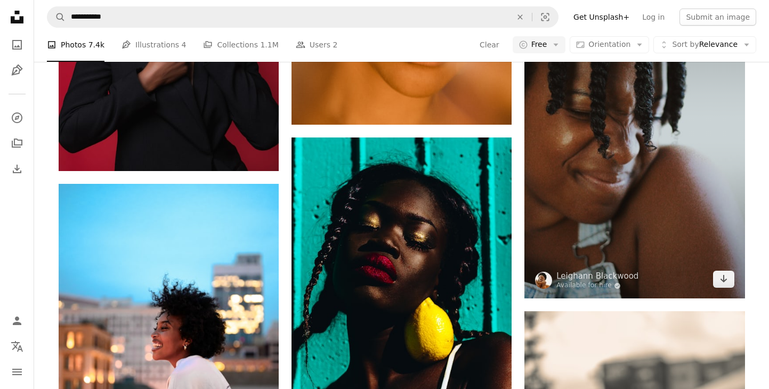
scroll to position [7595, 0]
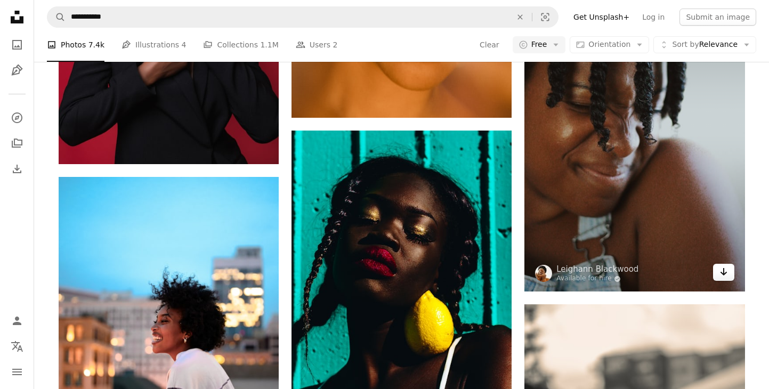
click at [729, 273] on link "Arrow pointing down" at bounding box center [723, 272] width 21 height 17
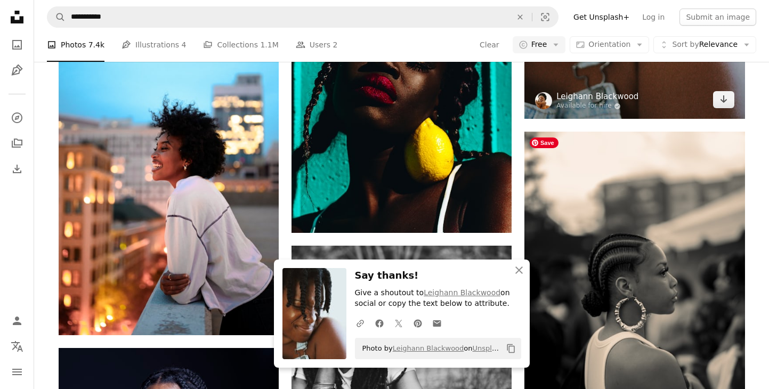
scroll to position [7781, 0]
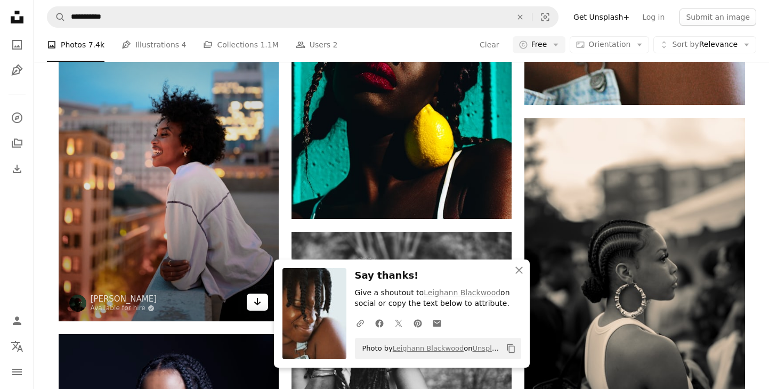
click at [256, 299] on icon "Arrow pointing down" at bounding box center [257, 301] width 9 height 13
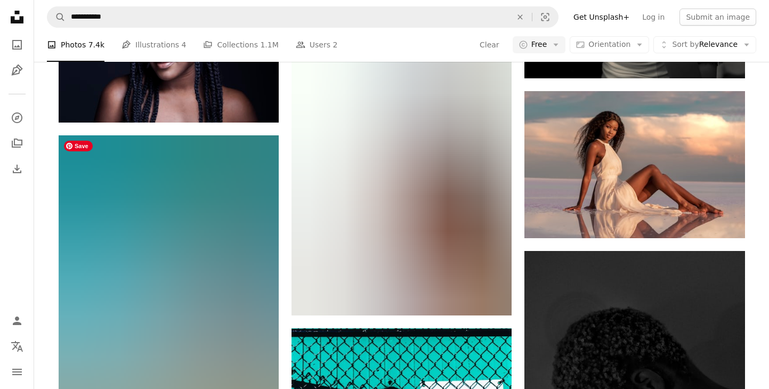
scroll to position [8153, 0]
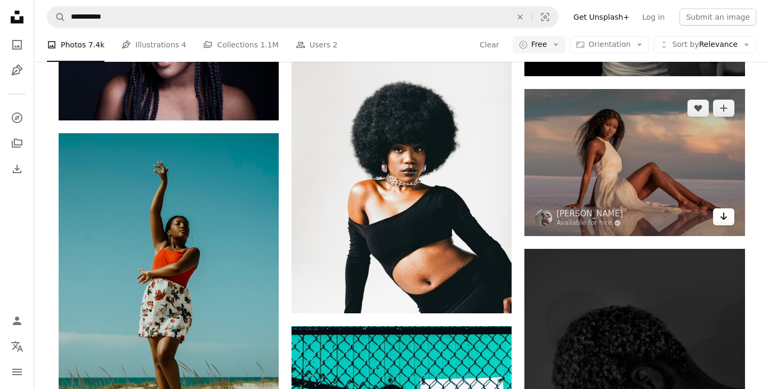
click at [719, 222] on icon "Arrow pointing down" at bounding box center [723, 216] width 9 height 13
